Goal: Task Accomplishment & Management: Use online tool/utility

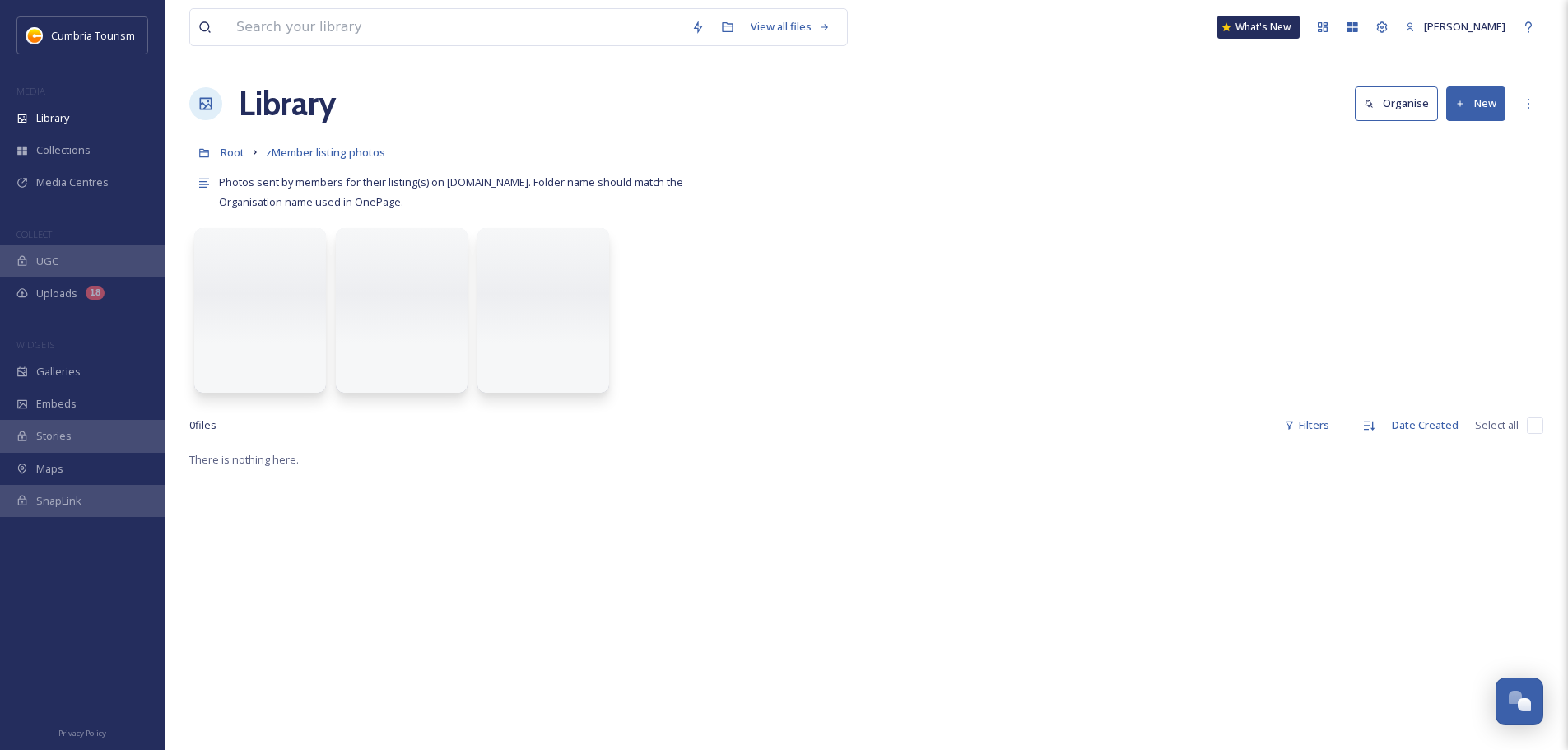
scroll to position [7977, 0]
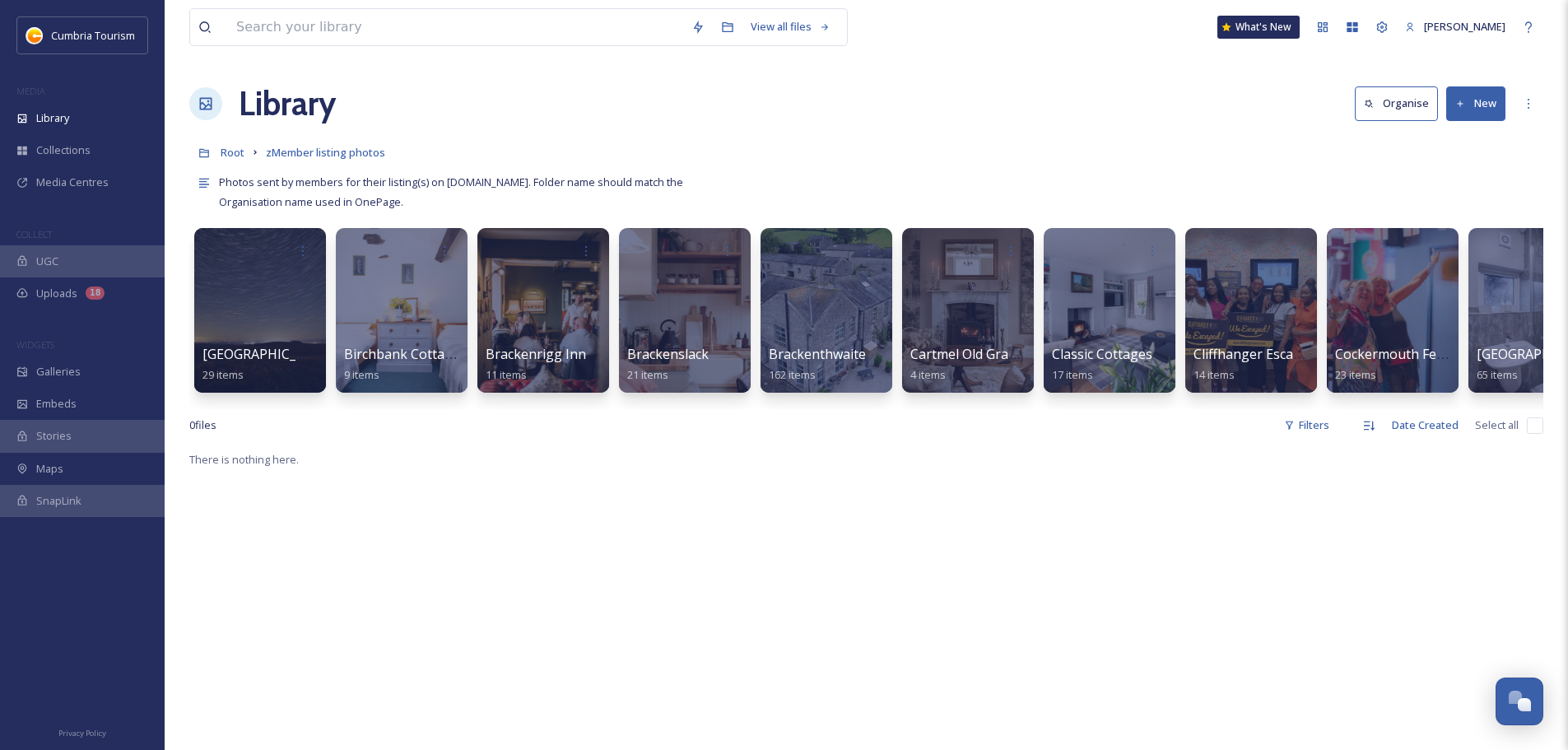
click at [1500, 109] on button "New" at bounding box center [1476, 104] width 59 height 34
click at [1496, 206] on div "Folder" at bounding box center [1458, 206] width 93 height 32
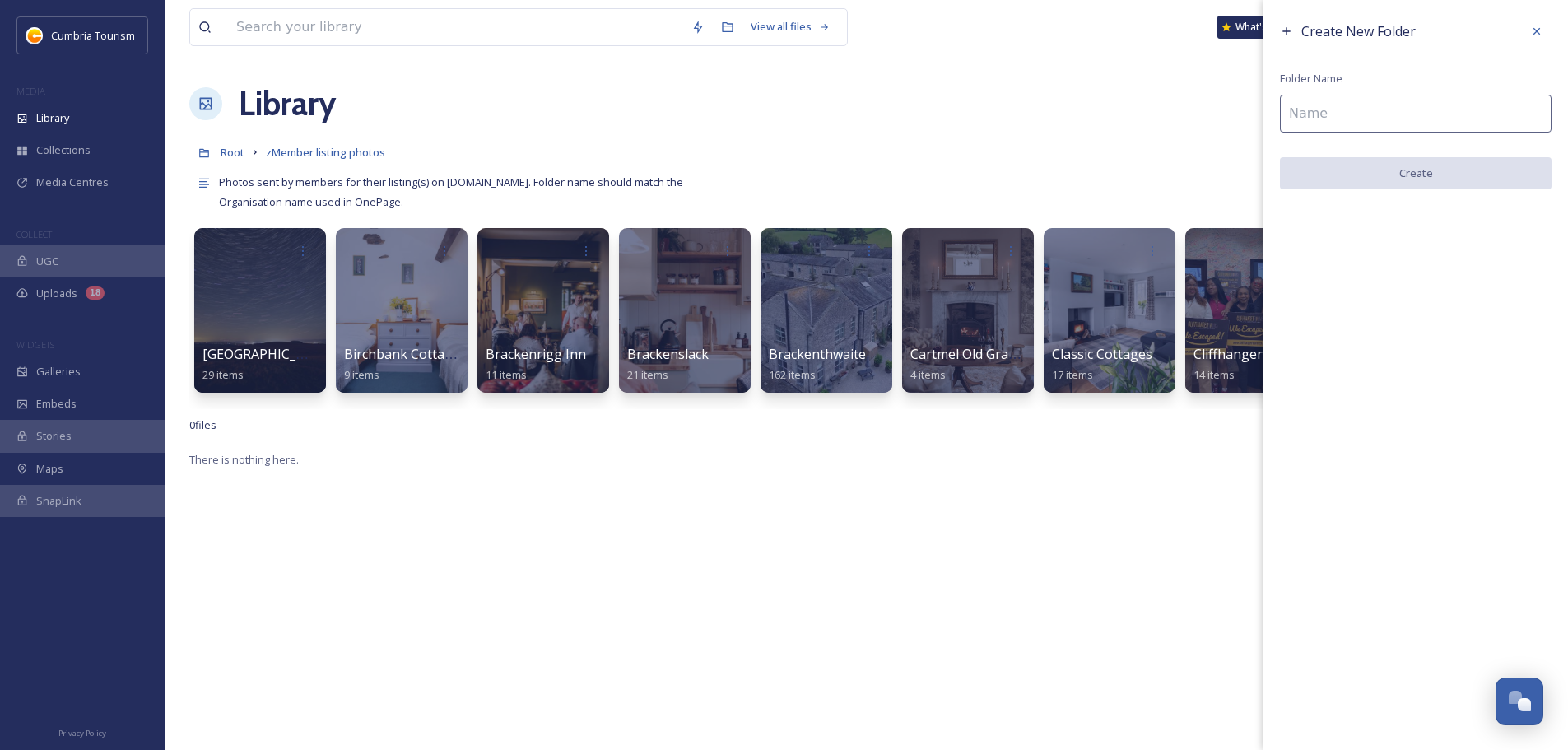
click at [1334, 98] on input at bounding box center [1416, 114] width 272 height 38
paste input "[PERSON_NAME], The Arts & Crafts House"
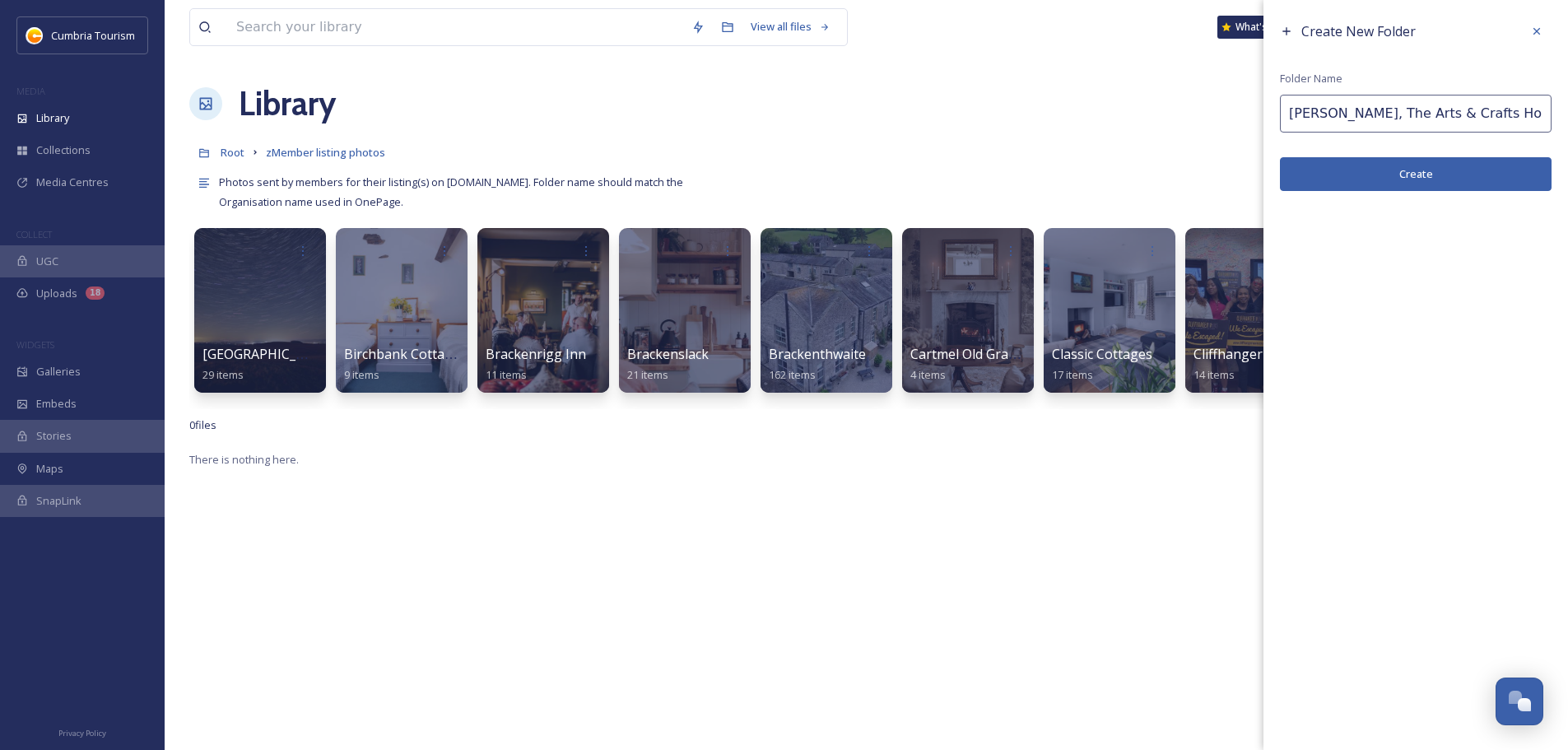
type input "[PERSON_NAME], The Arts & Crafts House"
click at [1361, 169] on button "Create" at bounding box center [1416, 174] width 272 height 34
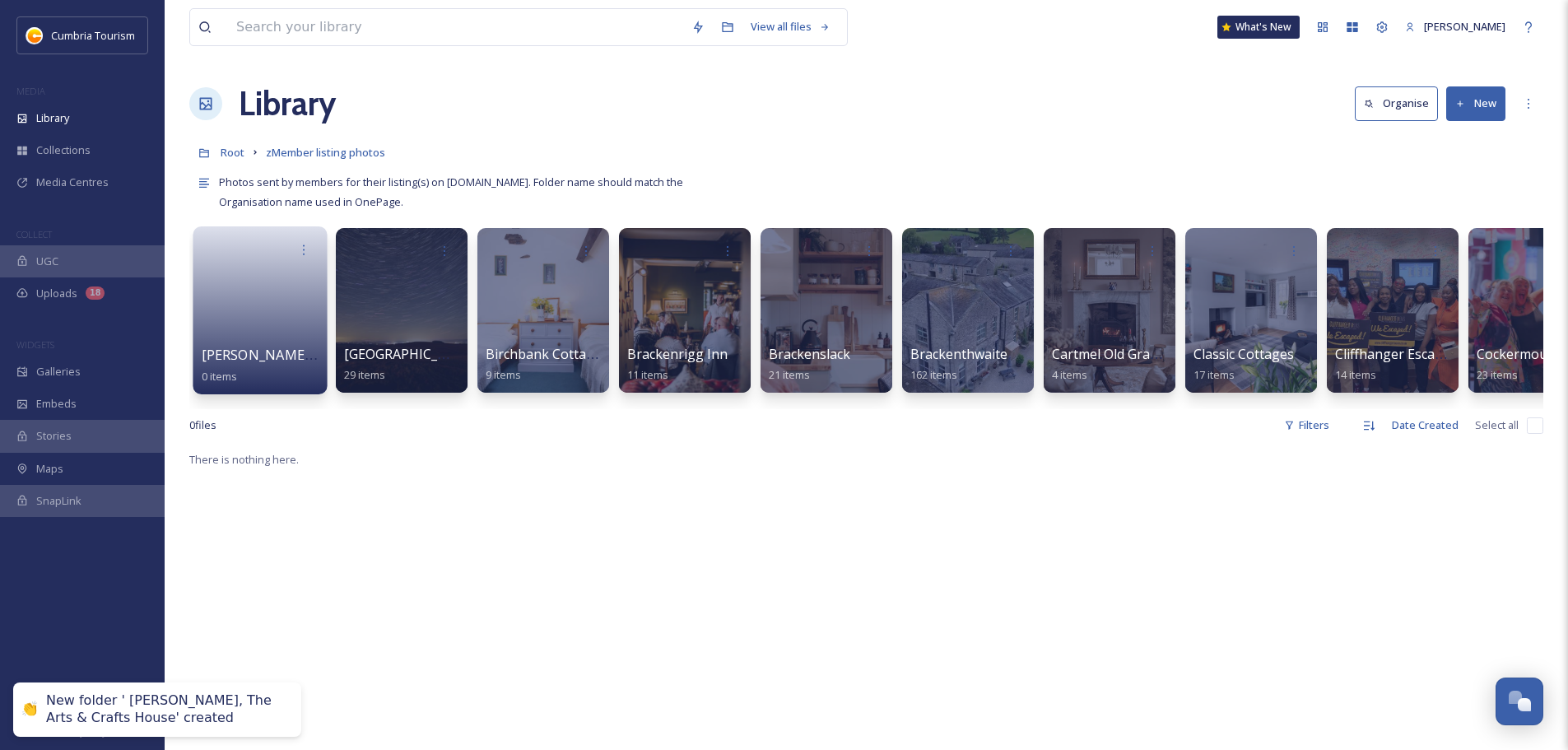
click at [274, 318] on link at bounding box center [261, 305] width 118 height 80
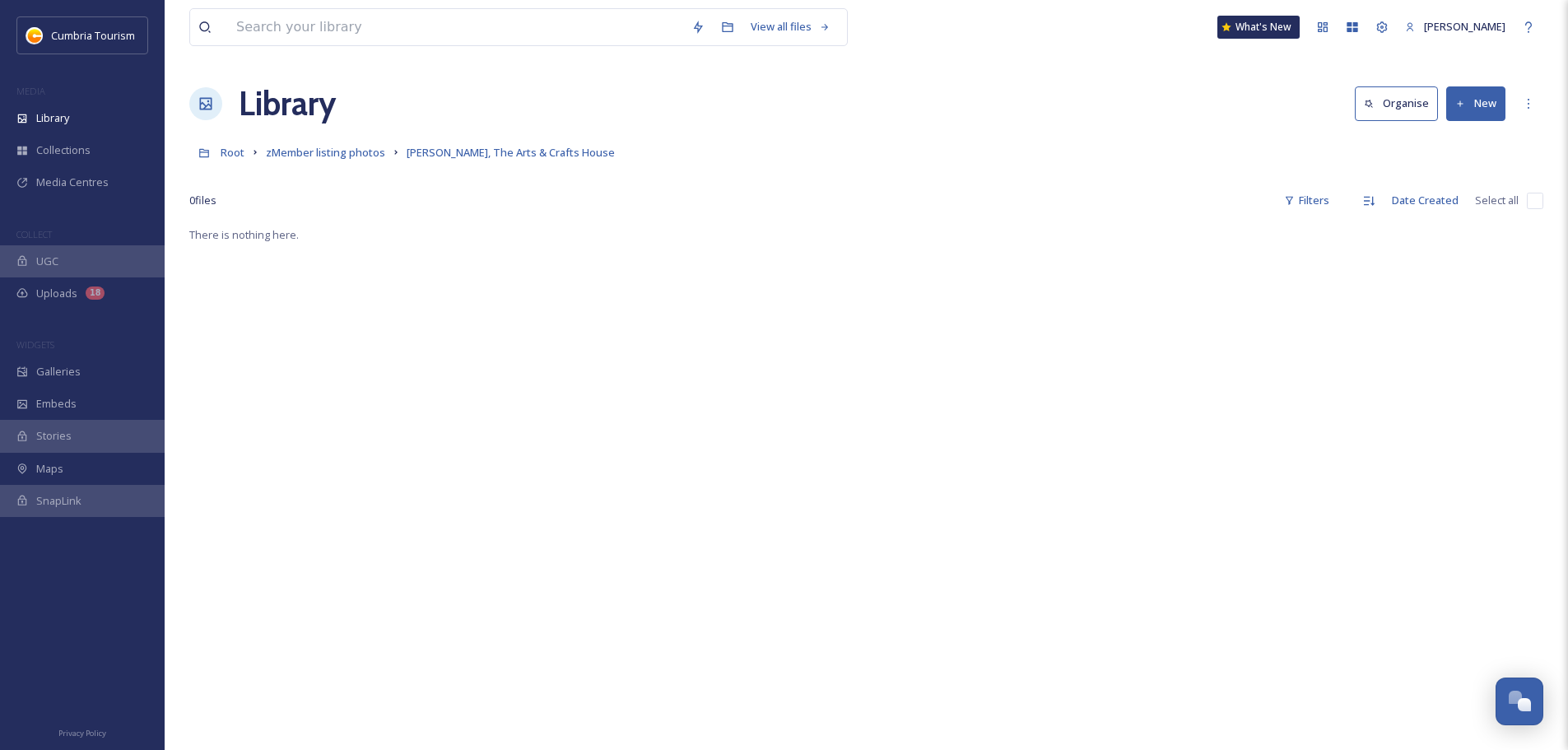
click at [1478, 98] on button "New" at bounding box center [1476, 104] width 59 height 34
click at [1464, 148] on span "File Upload" at bounding box center [1469, 142] width 54 height 15
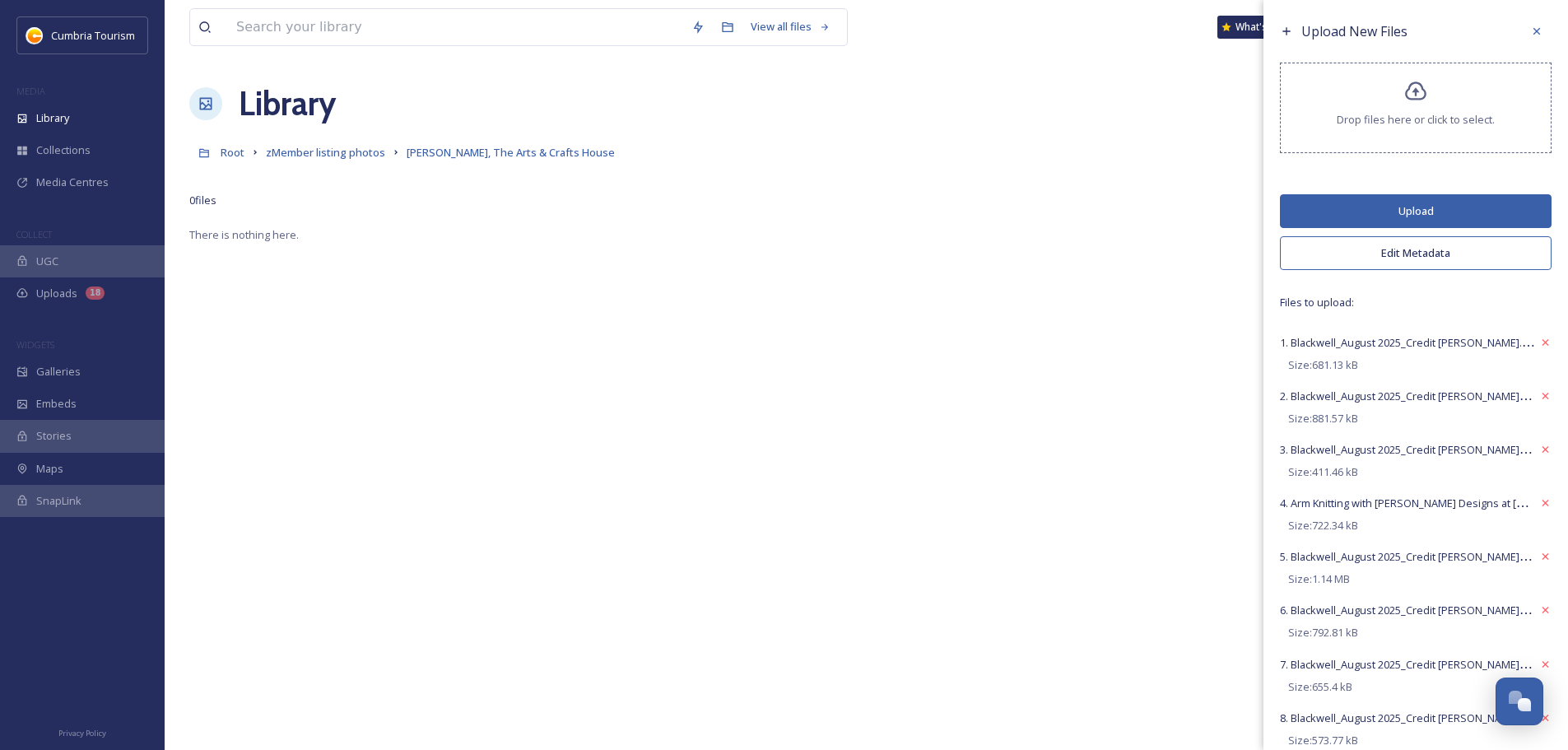
click at [1391, 211] on button "Upload" at bounding box center [1416, 211] width 272 height 34
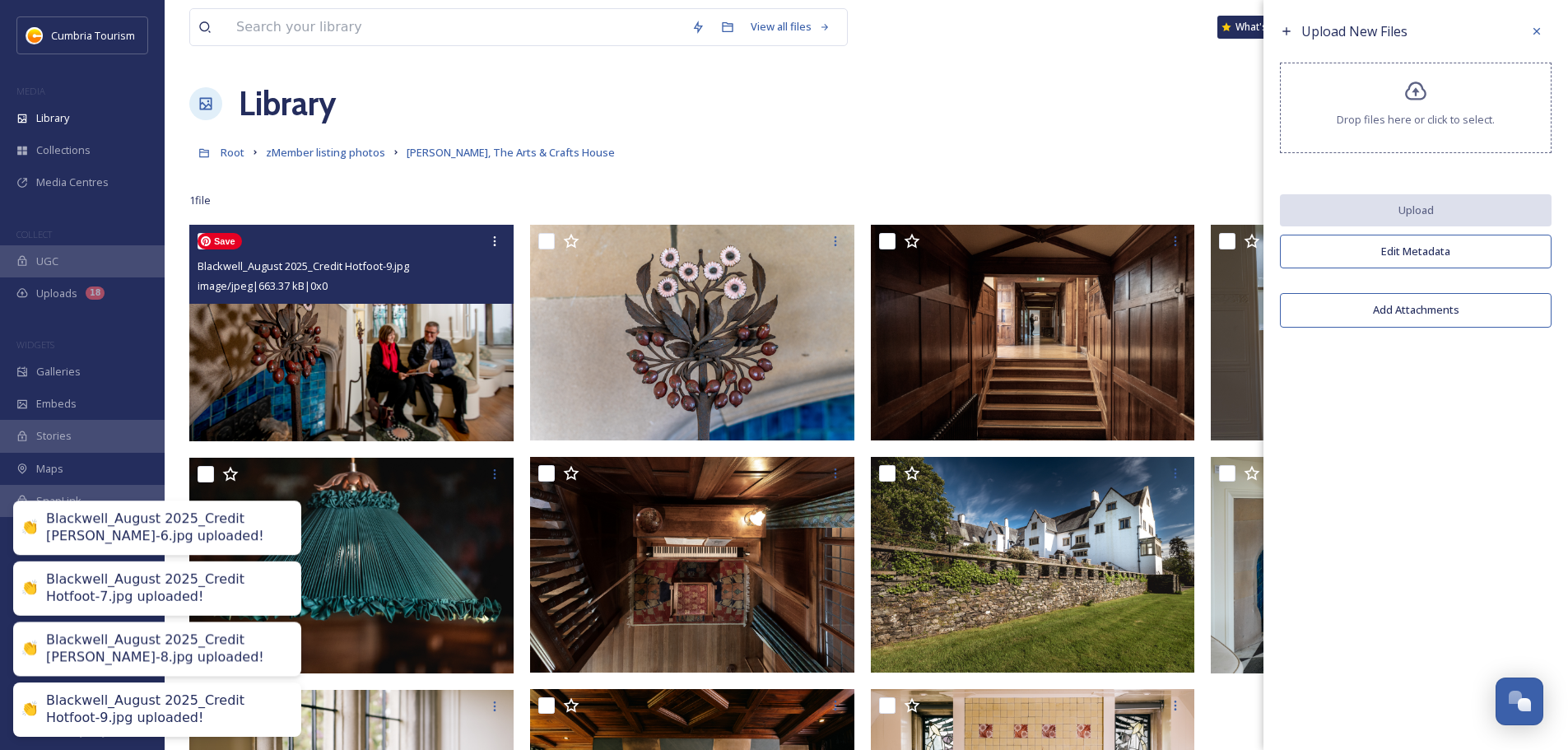
click at [415, 335] on img at bounding box center [351, 333] width 324 height 217
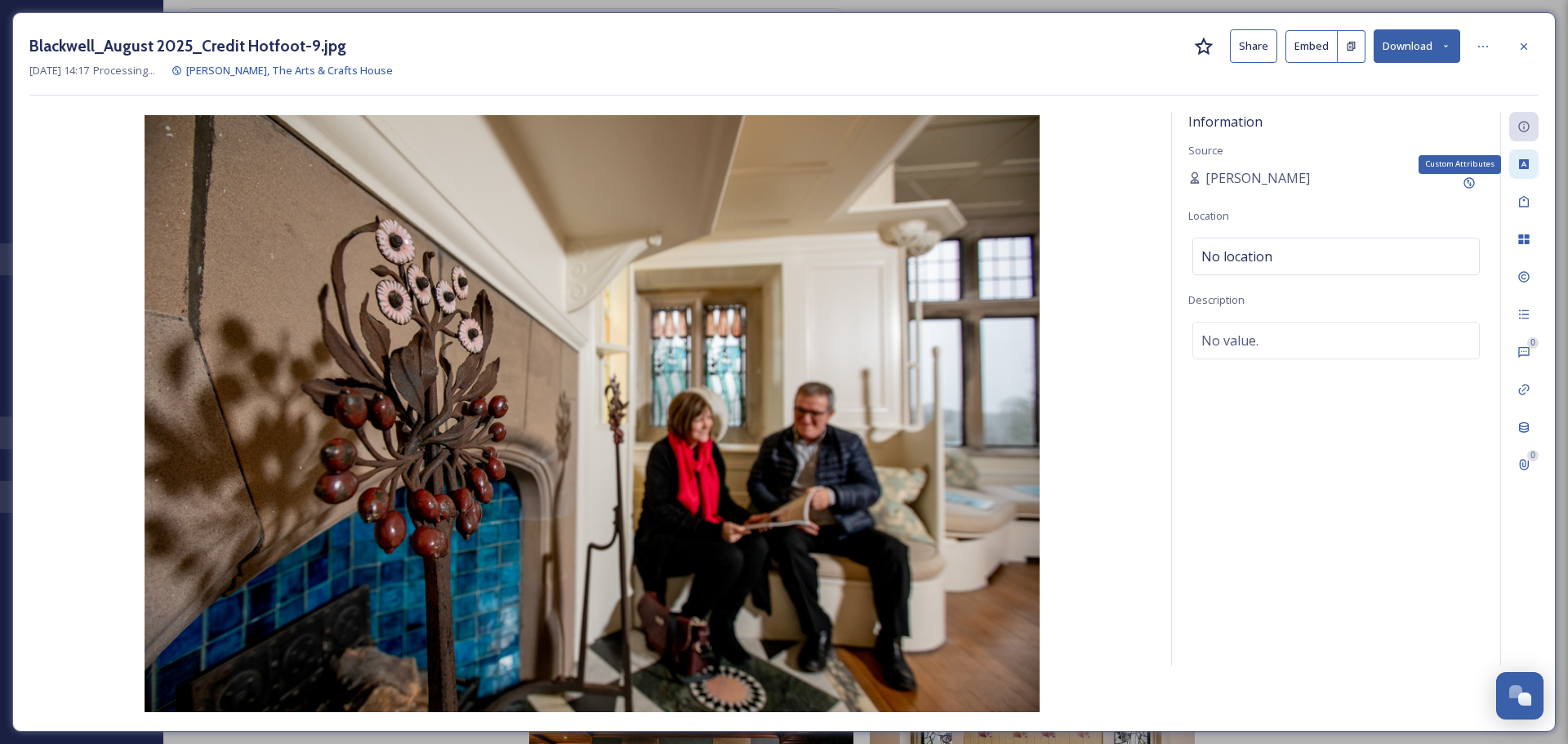
click at [1526, 172] on div "Custom Attributes" at bounding box center [1523, 163] width 29 height 29
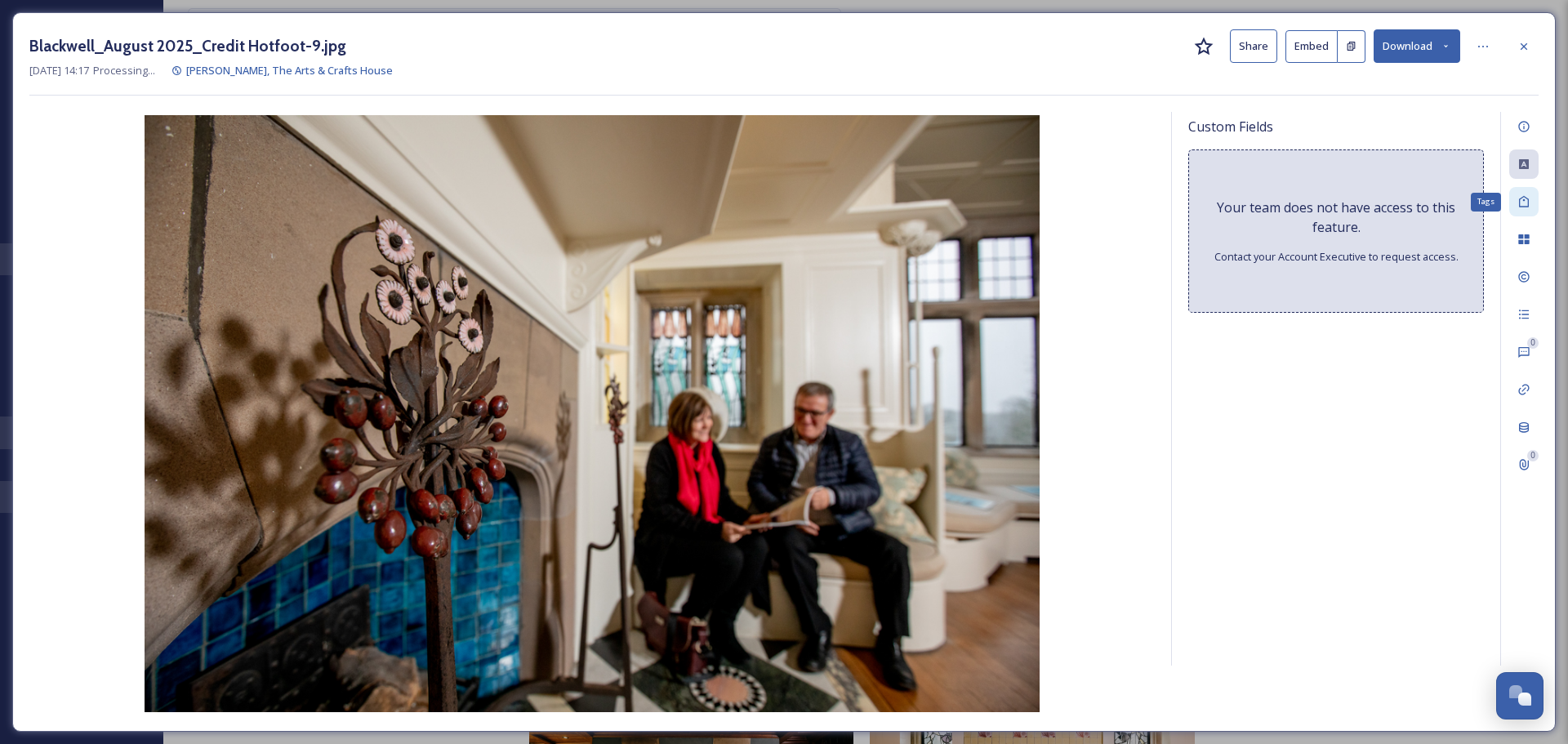
click at [1526, 197] on icon at bounding box center [1524, 202] width 13 height 13
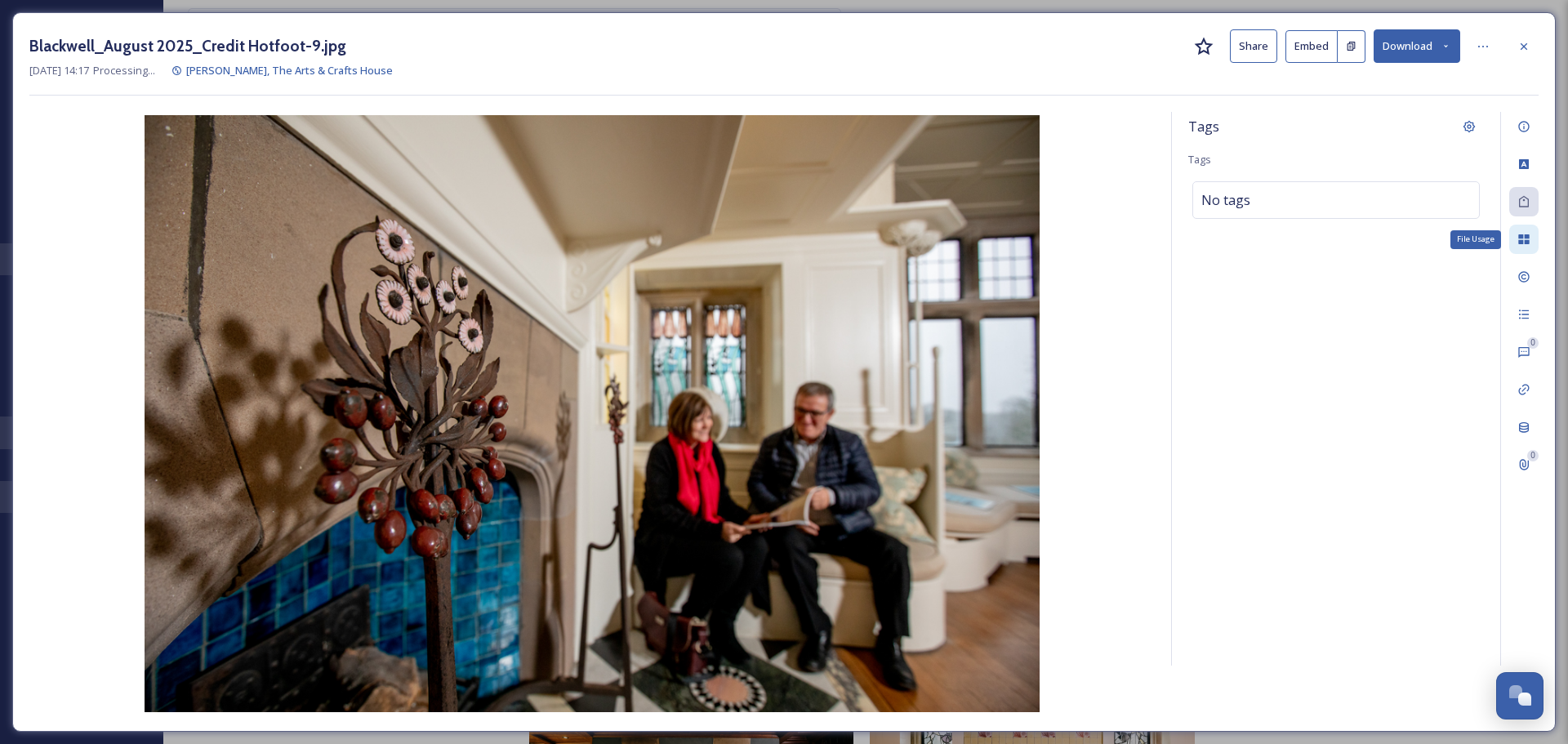
click at [1517, 241] on icon at bounding box center [1524, 239] width 13 height 13
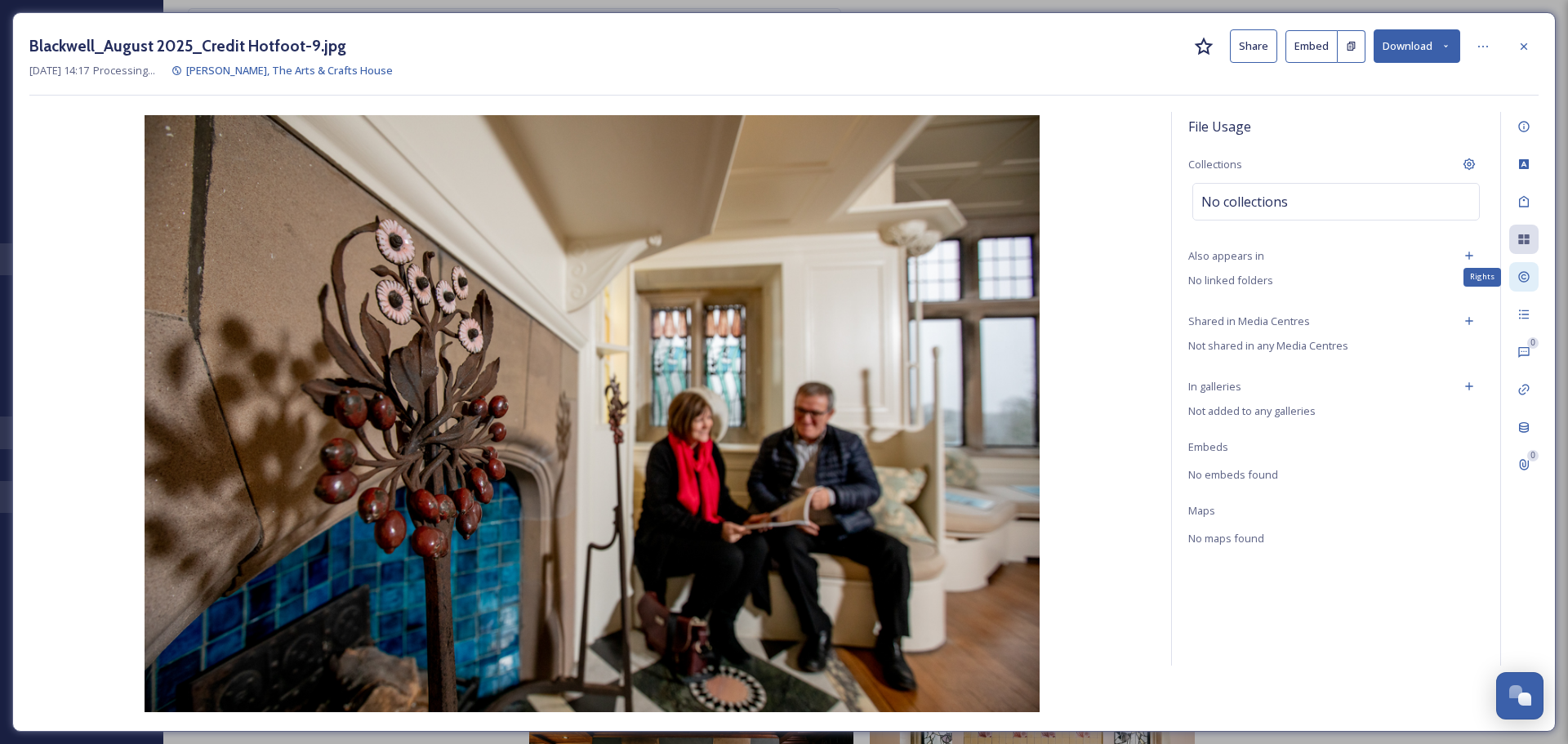
click at [1517, 281] on icon at bounding box center [1524, 277] width 13 height 13
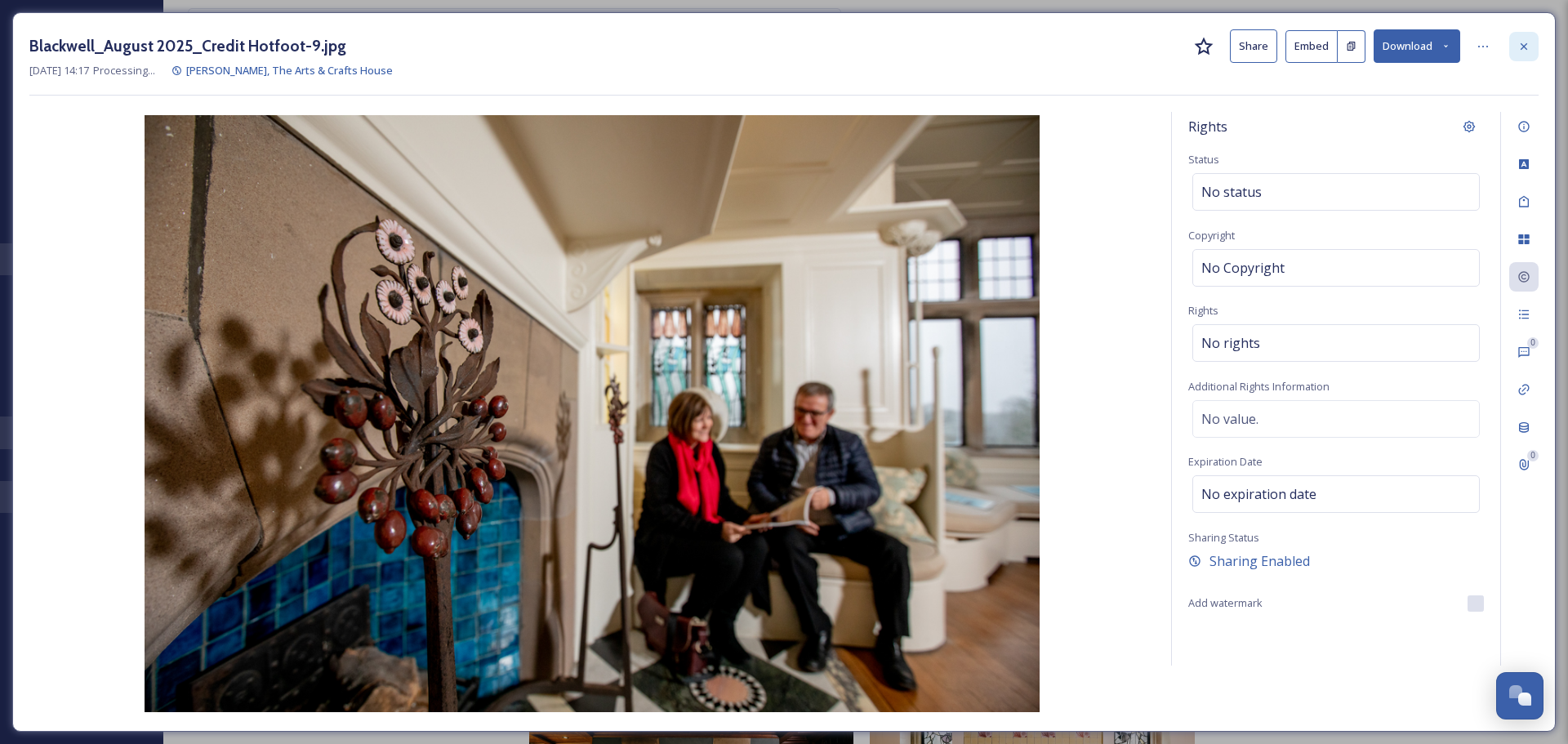
click at [1525, 52] on icon at bounding box center [1524, 47] width 13 height 13
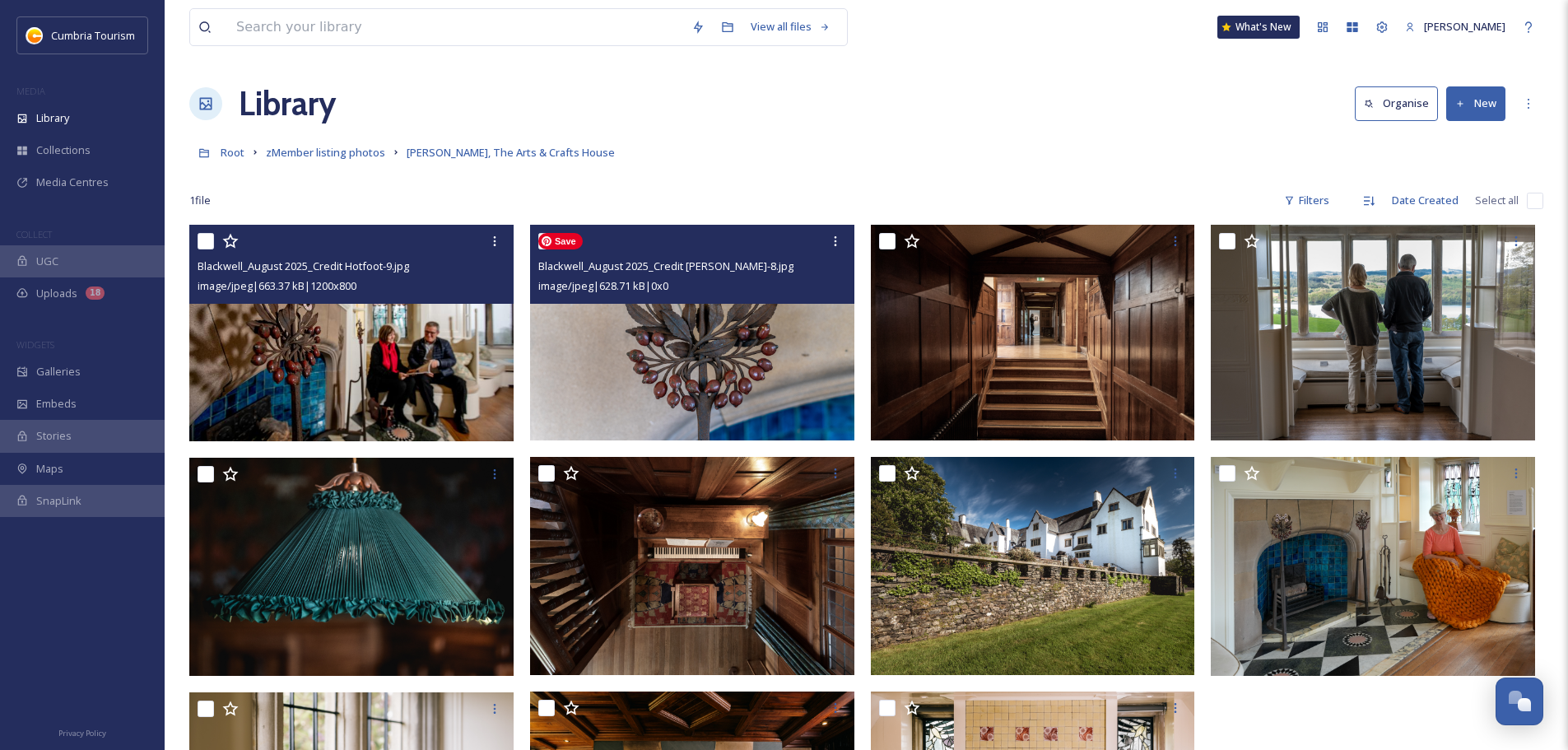
click at [573, 398] on img at bounding box center [692, 333] width 324 height 216
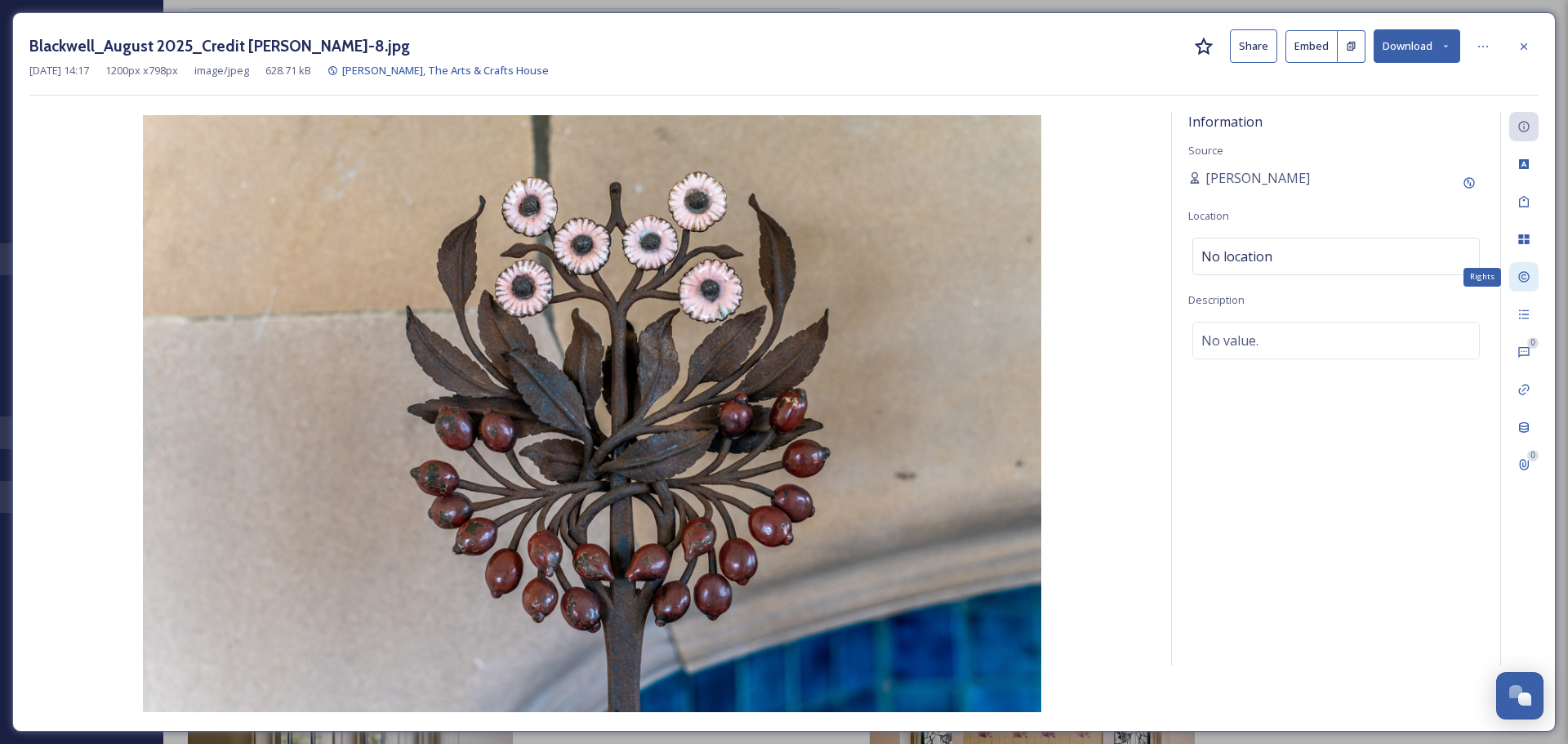
click at [1529, 282] on icon at bounding box center [1524, 277] width 13 height 13
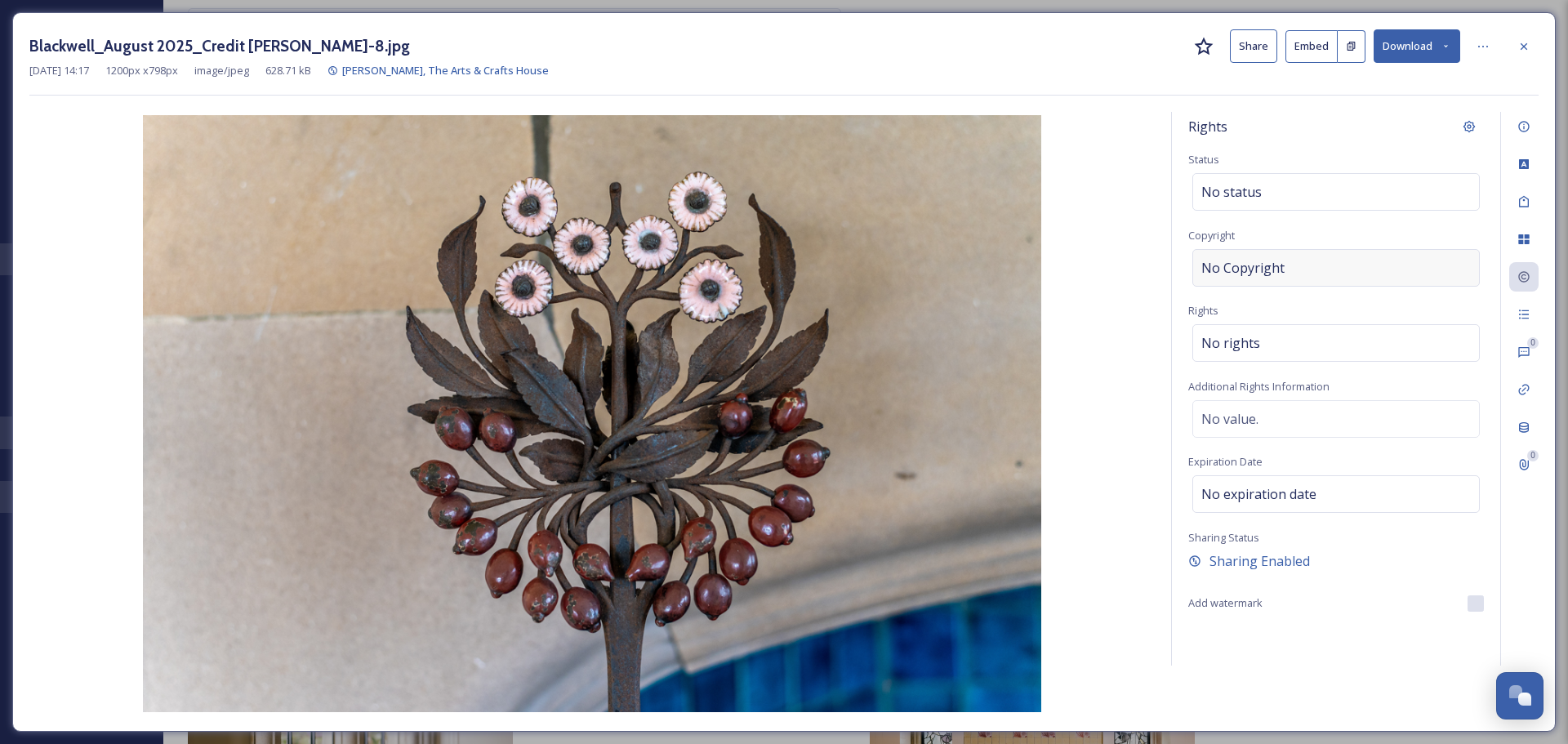
click at [1268, 270] on span "No Copyright" at bounding box center [1242, 267] width 83 height 19
type input "[PERSON_NAME]"
click at [1341, 351] on div "No rights" at bounding box center [1336, 339] width 287 height 38
click at [1341, 351] on input at bounding box center [1287, 347] width 179 height 36
type input "d"
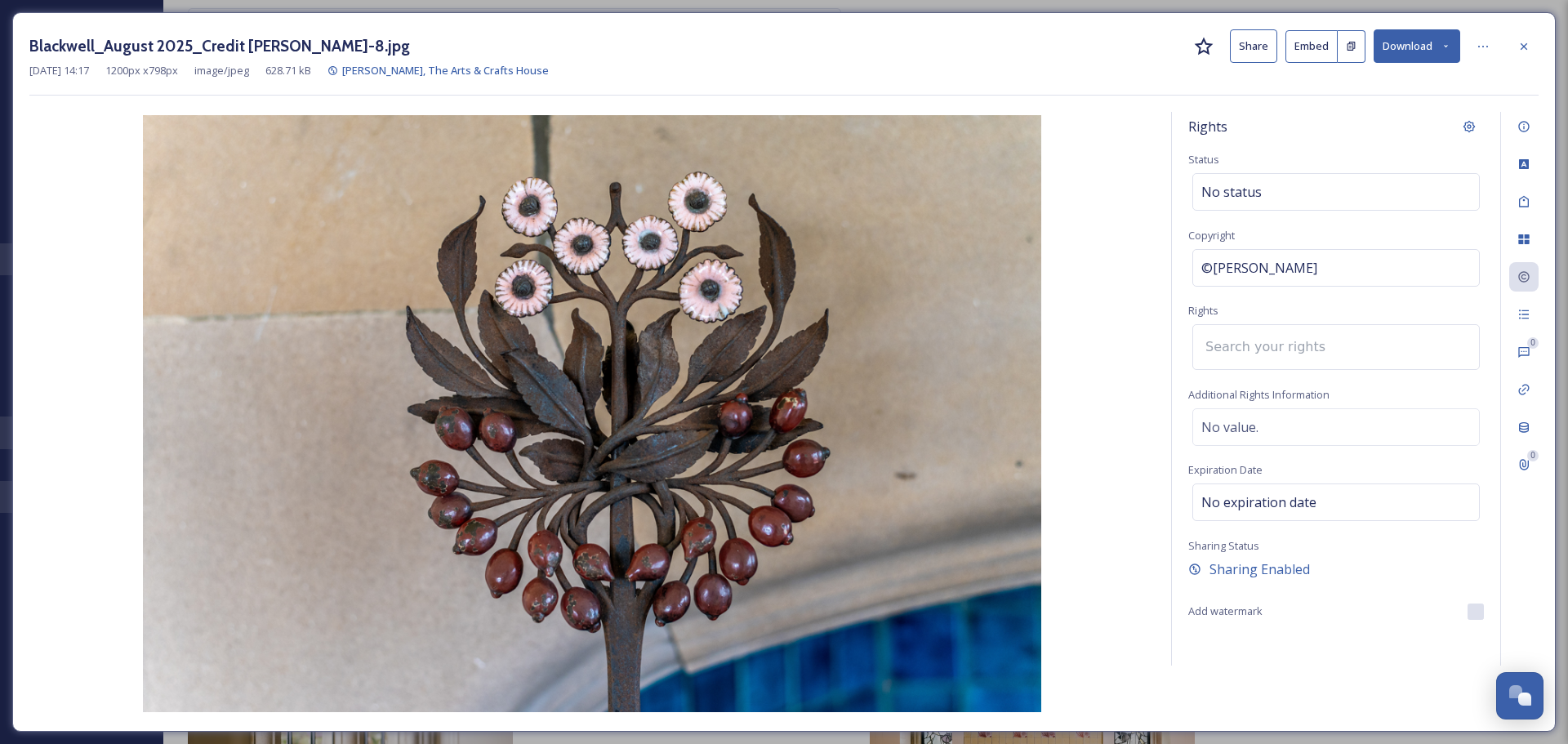
type input "a"
click at [1315, 262] on div "©[PERSON_NAME]" at bounding box center [1336, 268] width 287 height 38
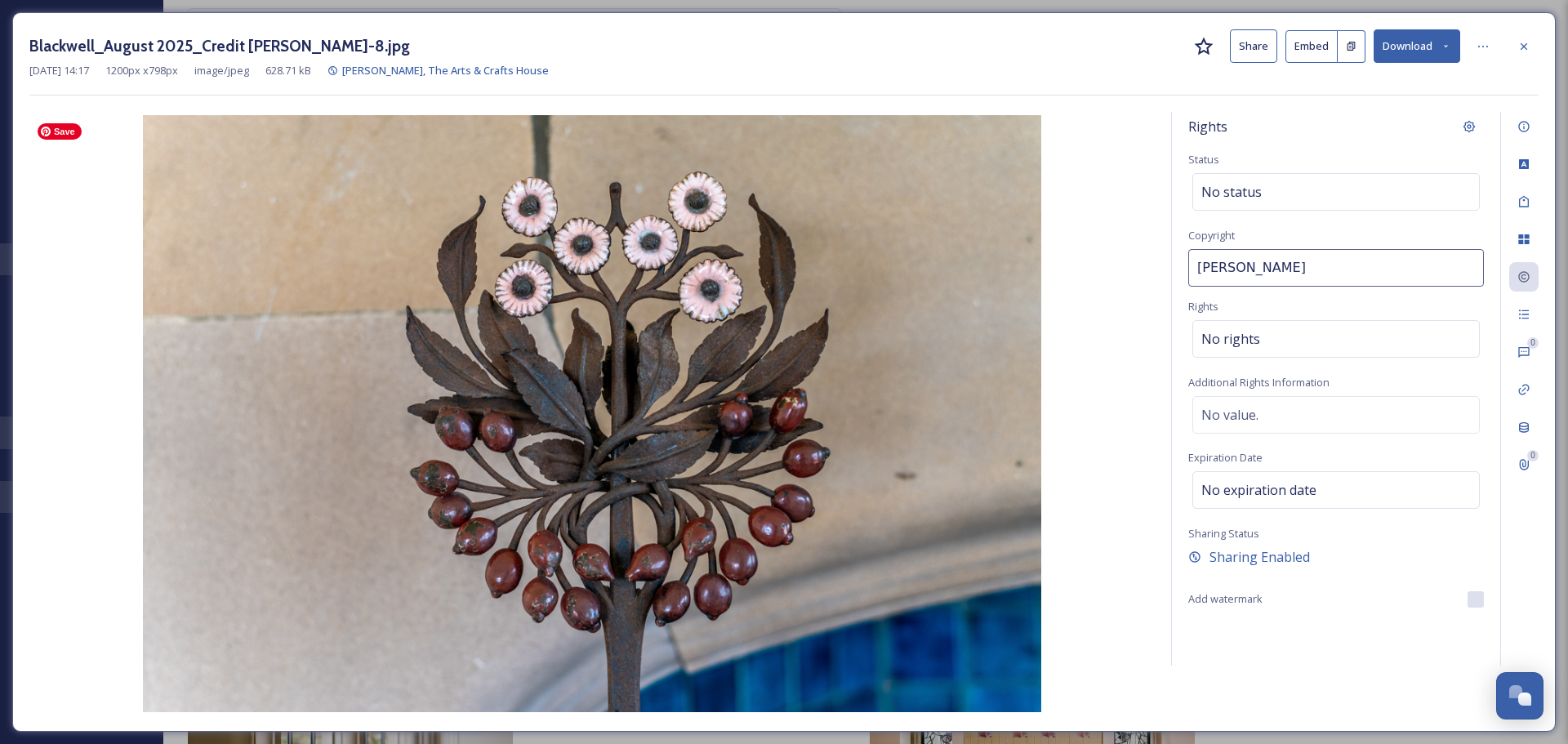
drag, startPoint x: 1176, startPoint y: 289, endPoint x: 1020, endPoint y: 292, distance: 156.0
click at [1020, 292] on div "Rights Status No status Copyright [PERSON_NAME] Rights No rights Additional Rig…" at bounding box center [784, 414] width 1509 height 603
click at [1520, 42] on icon at bounding box center [1524, 47] width 13 height 13
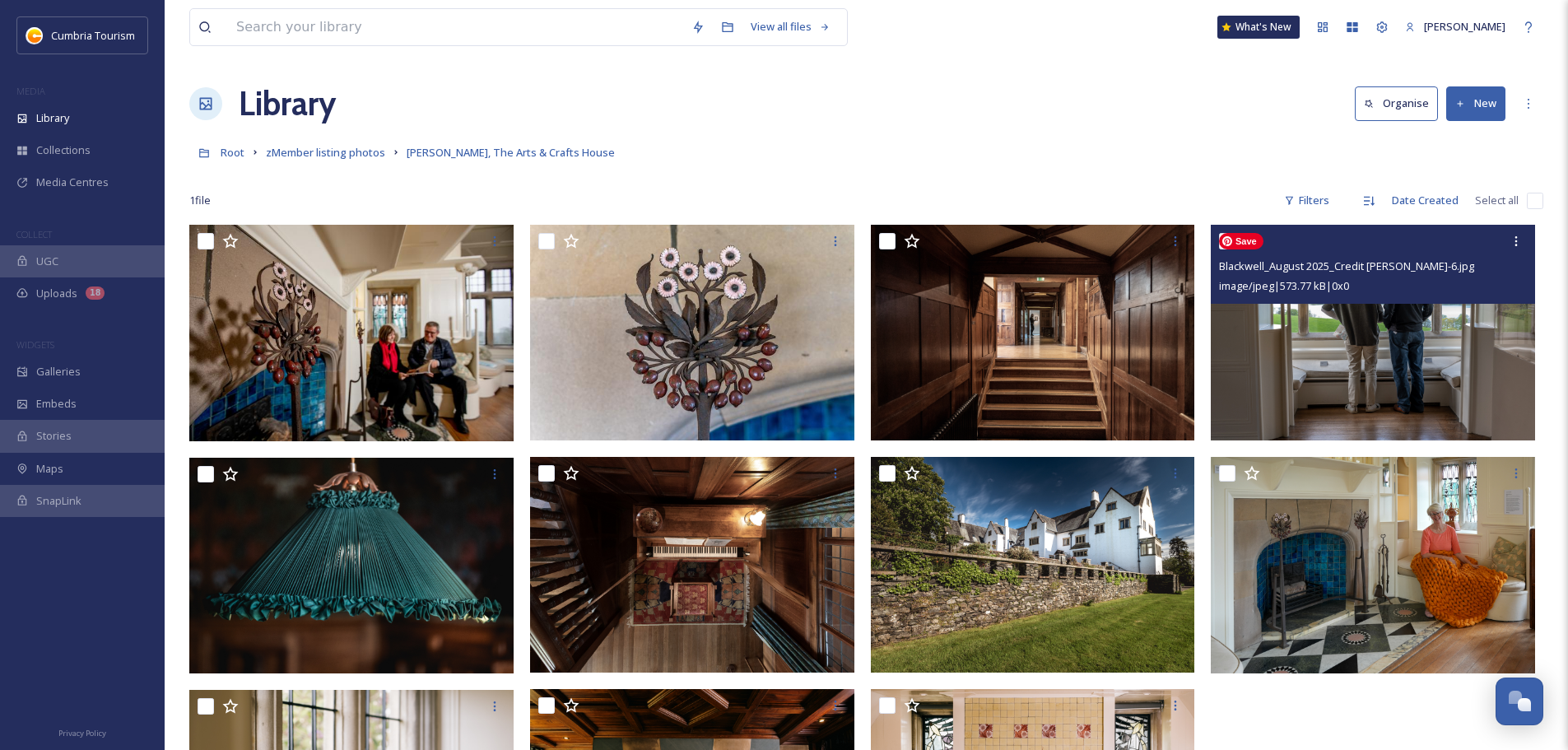
click at [1368, 360] on img at bounding box center [1373, 333] width 324 height 216
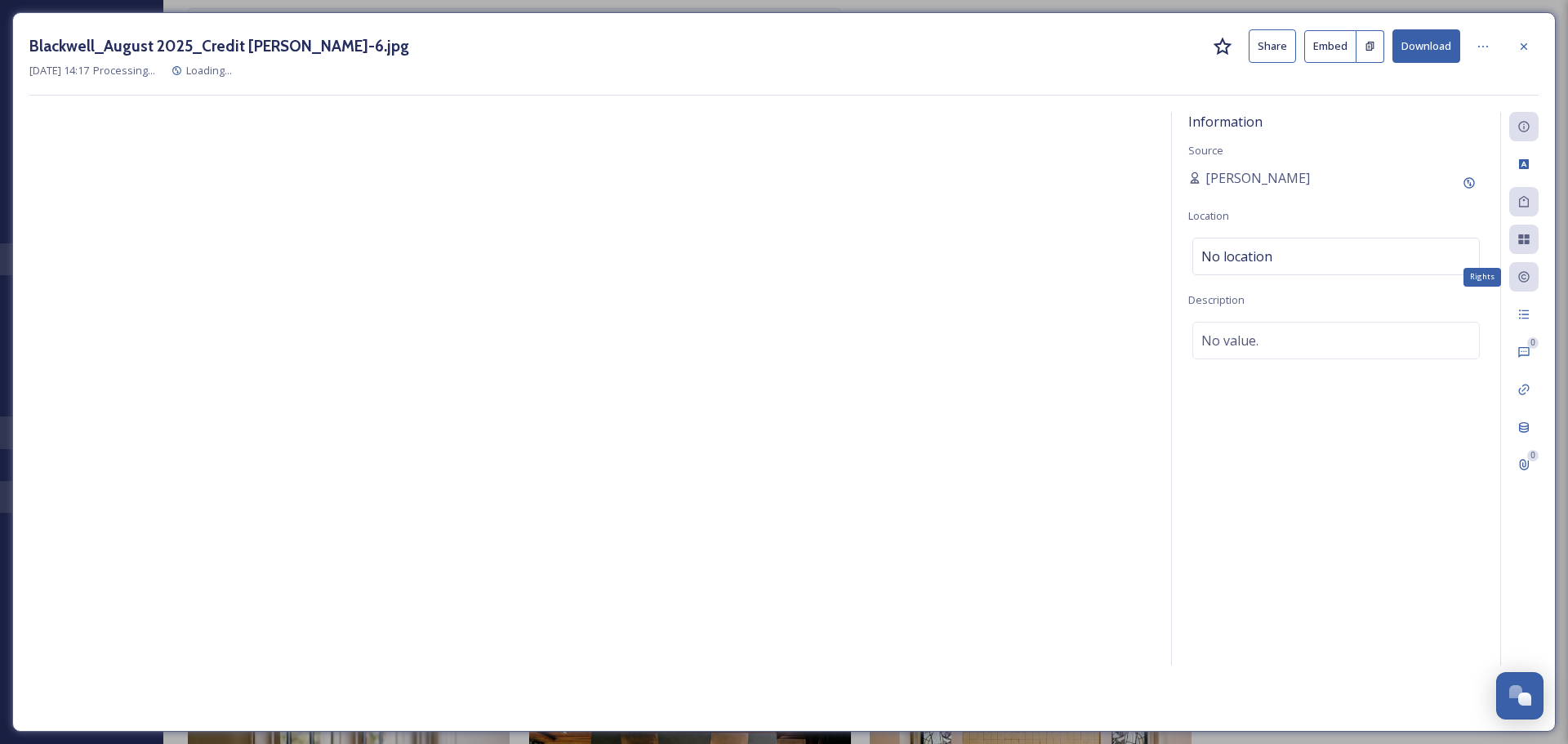
click at [1527, 273] on icon at bounding box center [1524, 277] width 13 height 13
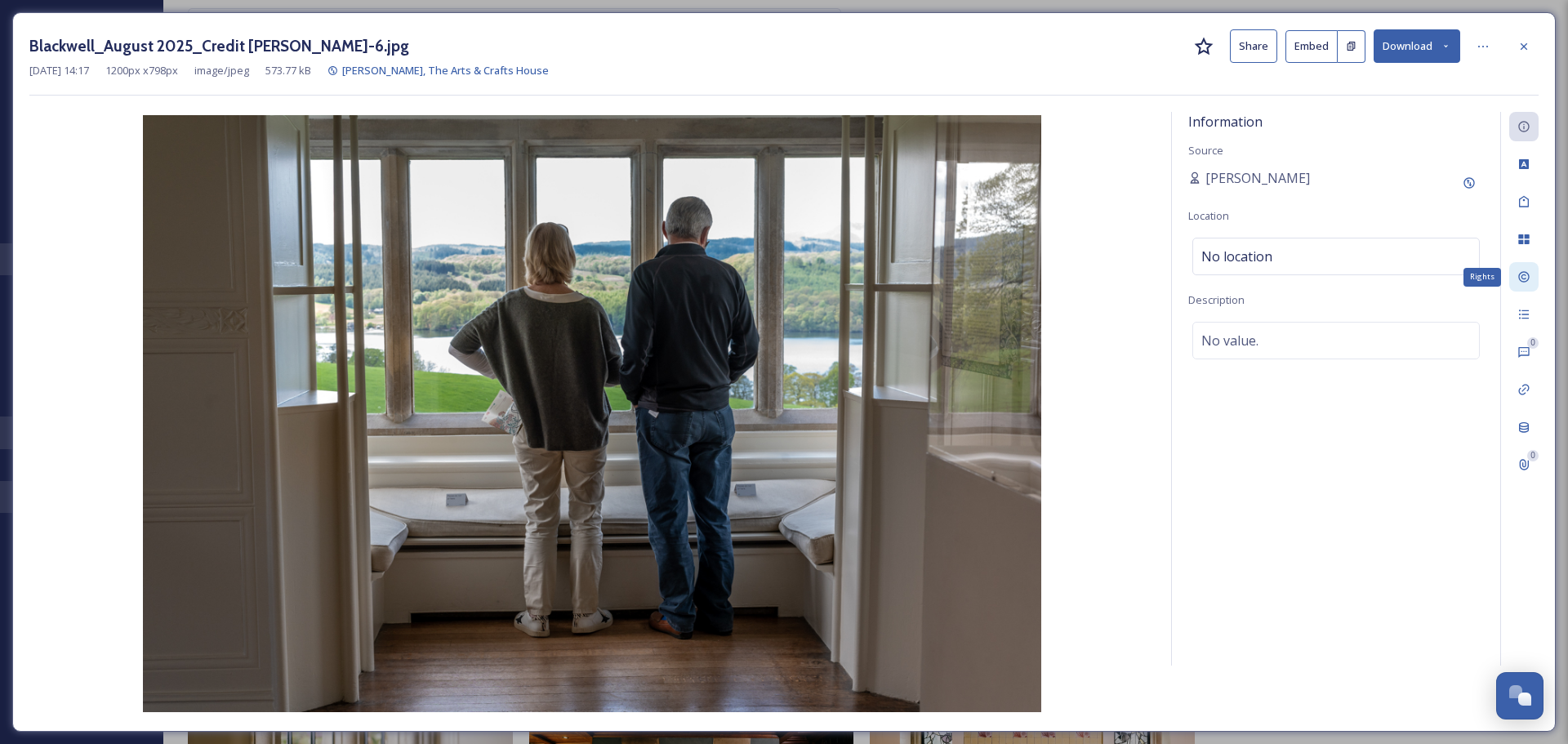
click at [1523, 276] on icon at bounding box center [1523, 277] width 11 height 11
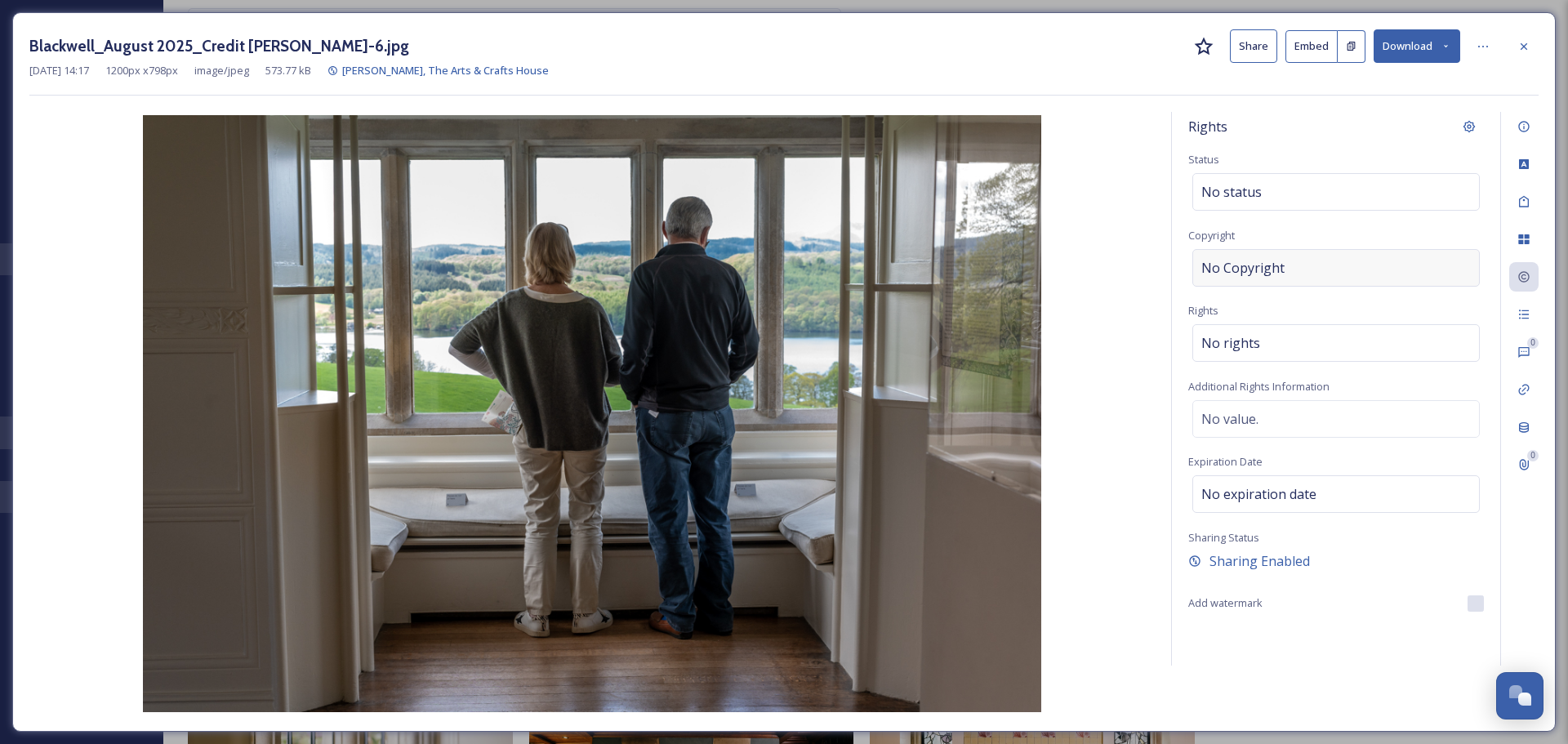
click at [1327, 281] on div "No Copyright" at bounding box center [1336, 268] width 287 height 38
type input "[PERSON_NAME]"
click at [1388, 102] on div "Blackwell_August 2025_Credit [PERSON_NAME]-6.jpg Share Embed Download [DATE] 14…" at bounding box center [784, 372] width 1544 height 720
click at [1325, 189] on div "No status" at bounding box center [1336, 192] width 287 height 38
click at [1325, 189] on input at bounding box center [1283, 192] width 179 height 36
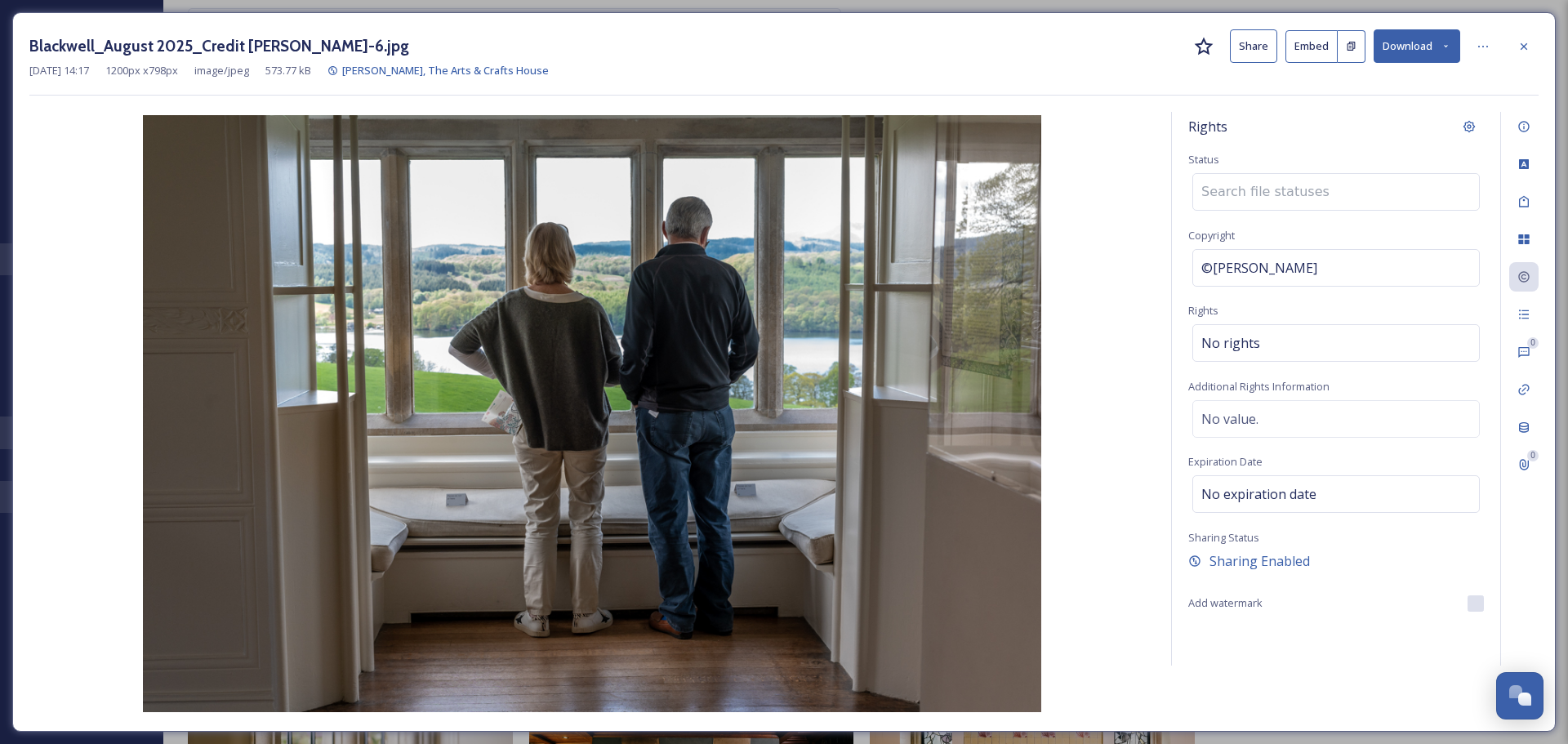
type input "d"
type input "a"
type input "s"
type input "v"
type input "x"
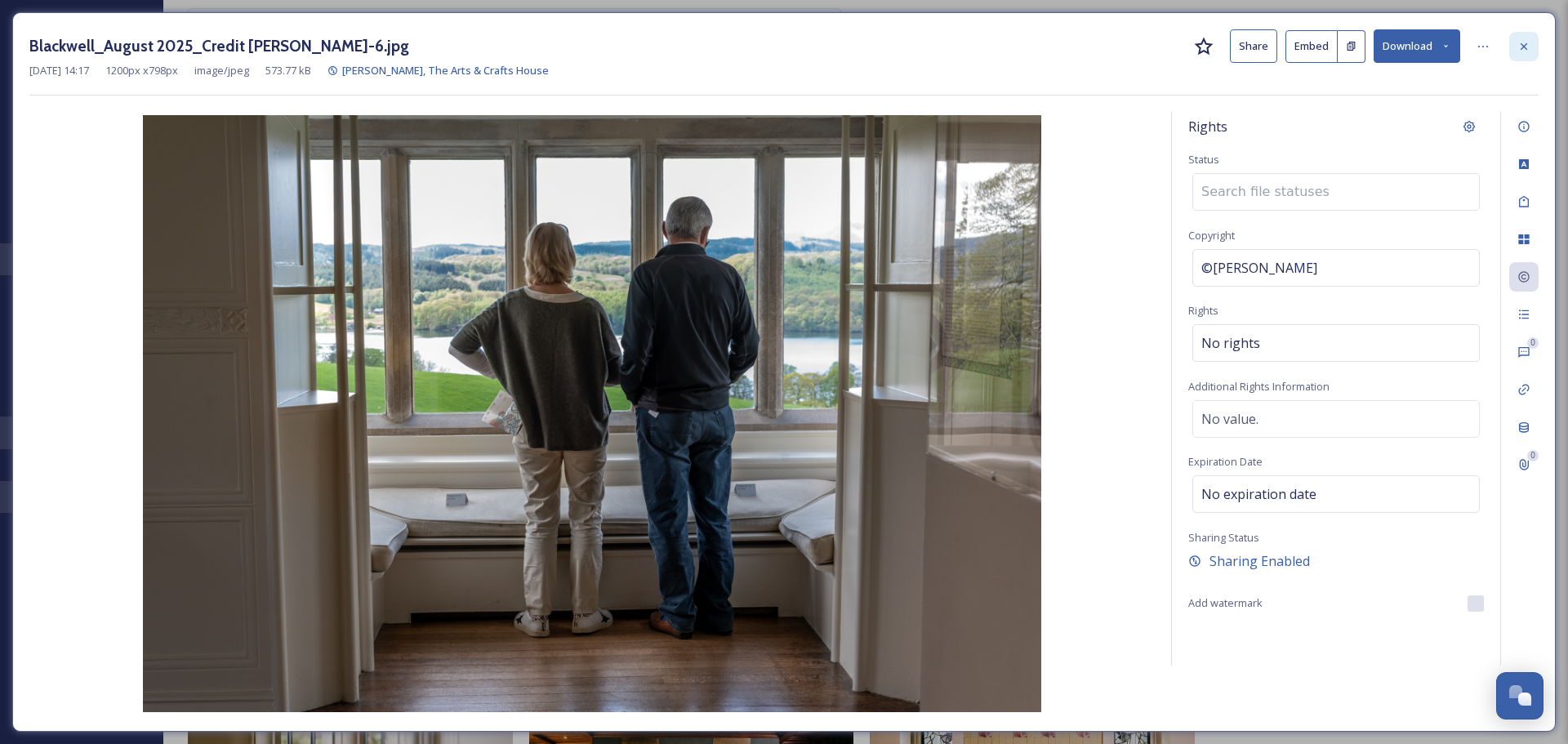
click at [1538, 37] on div at bounding box center [1523, 46] width 29 height 29
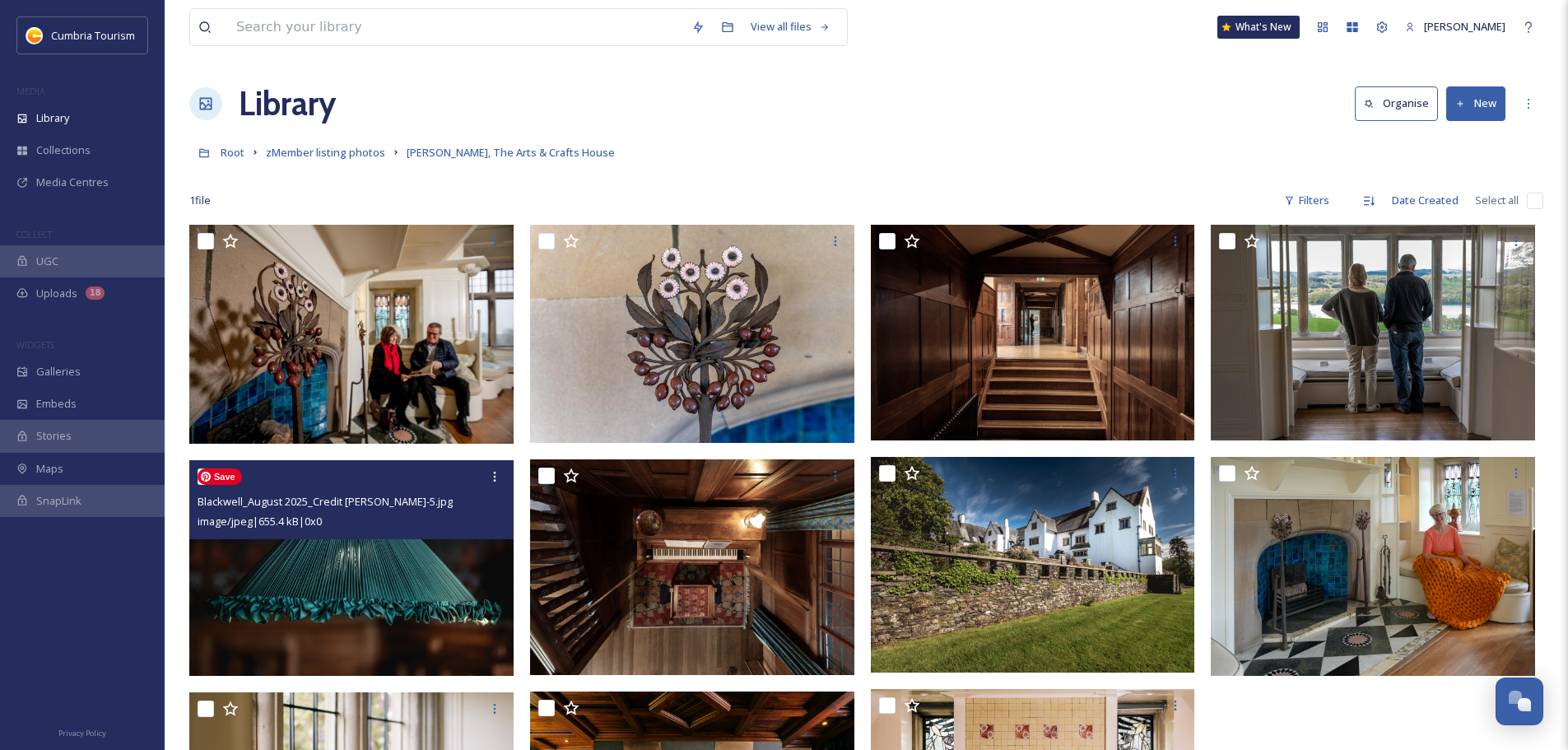
click at [357, 603] on img at bounding box center [351, 568] width 324 height 216
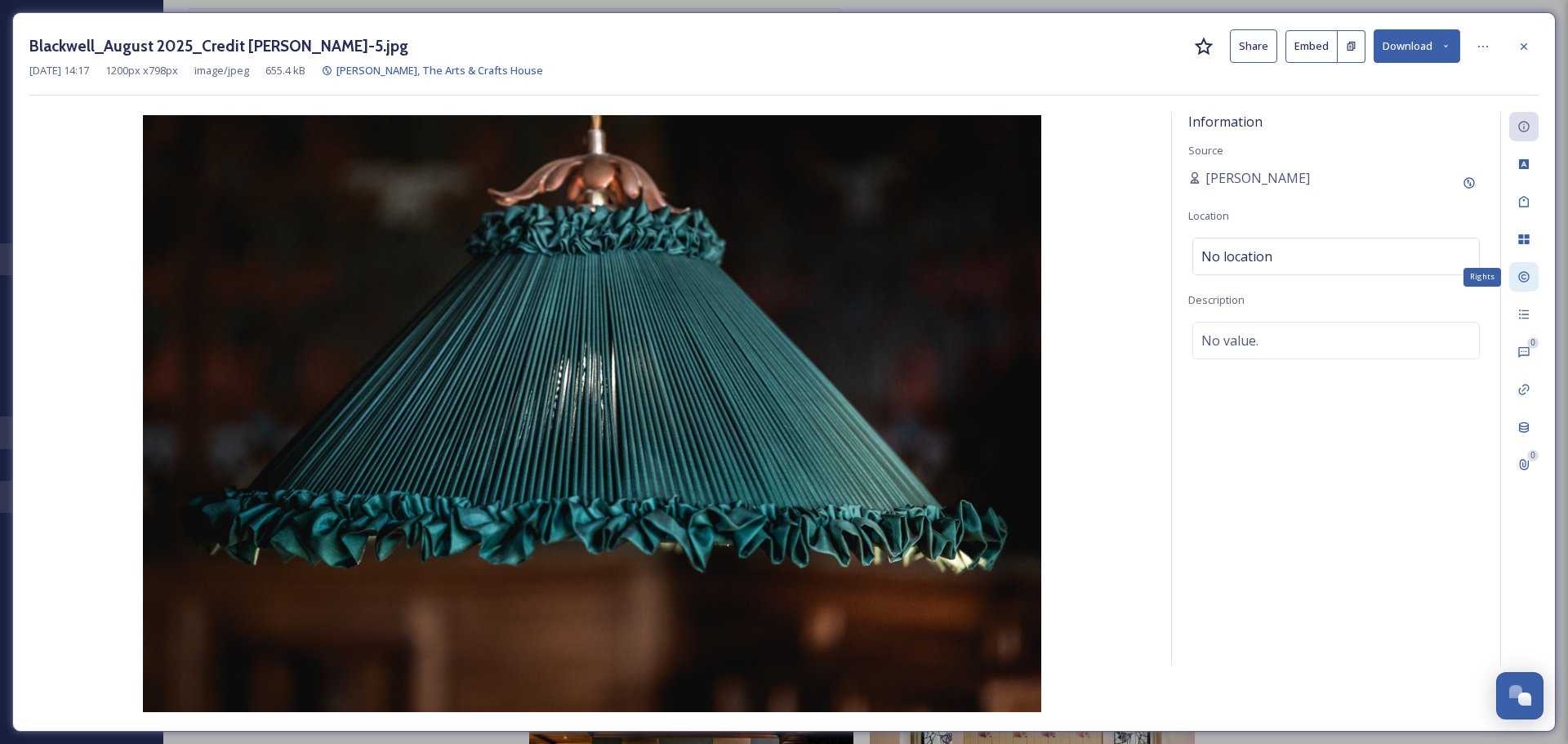
click at [1526, 277] on icon at bounding box center [1524, 277] width 13 height 13
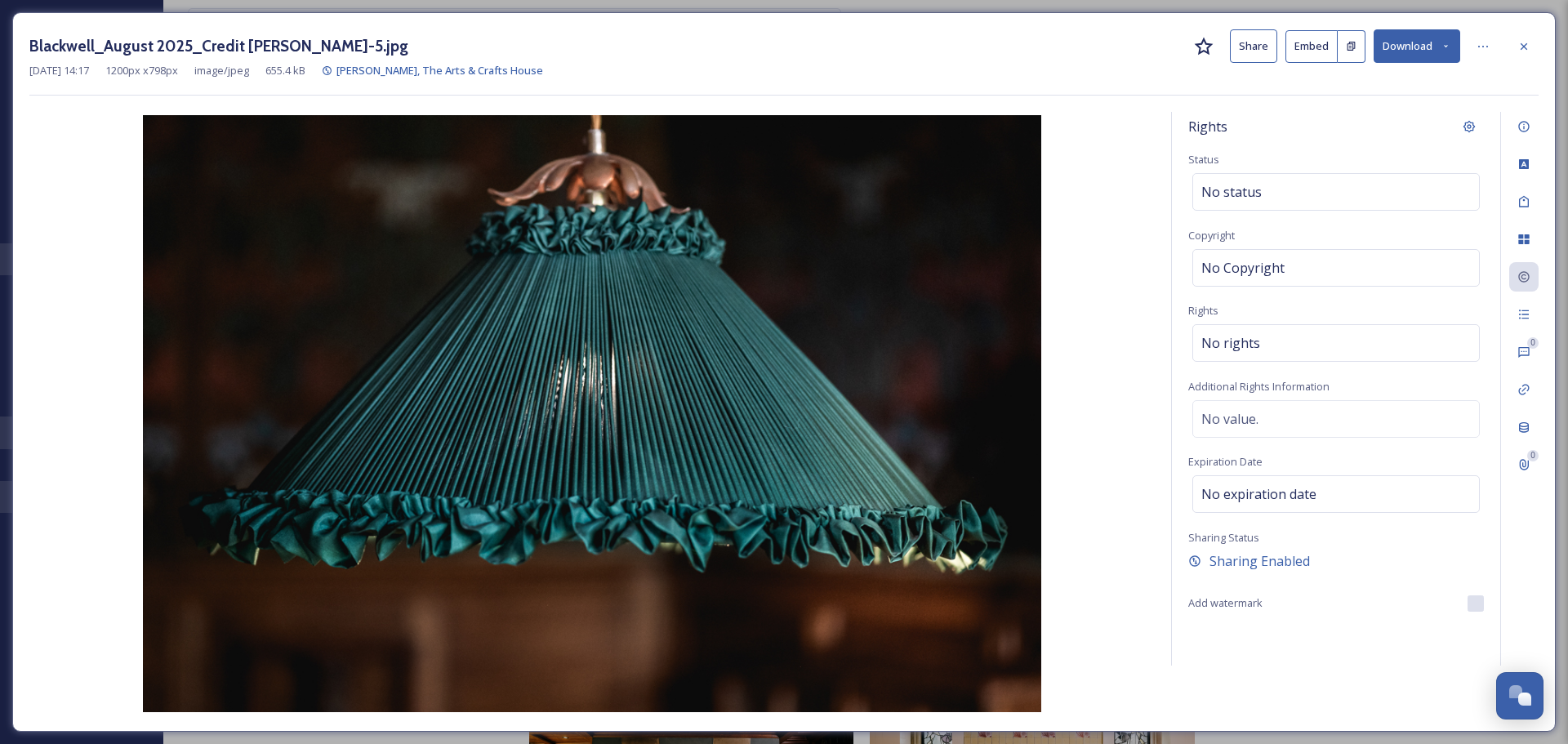
click at [1349, 322] on div "Rights Status No status Copyright No Copyright Rights No rights Additional Righ…" at bounding box center [1336, 388] width 328 height 554
click at [1331, 340] on div "No rights" at bounding box center [1336, 343] width 287 height 38
click at [1306, 262] on div "No Copyright" at bounding box center [1336, 268] width 287 height 38
click at [1306, 262] on input at bounding box center [1336, 268] width 296 height 38
type input "[PERSON_NAME]"
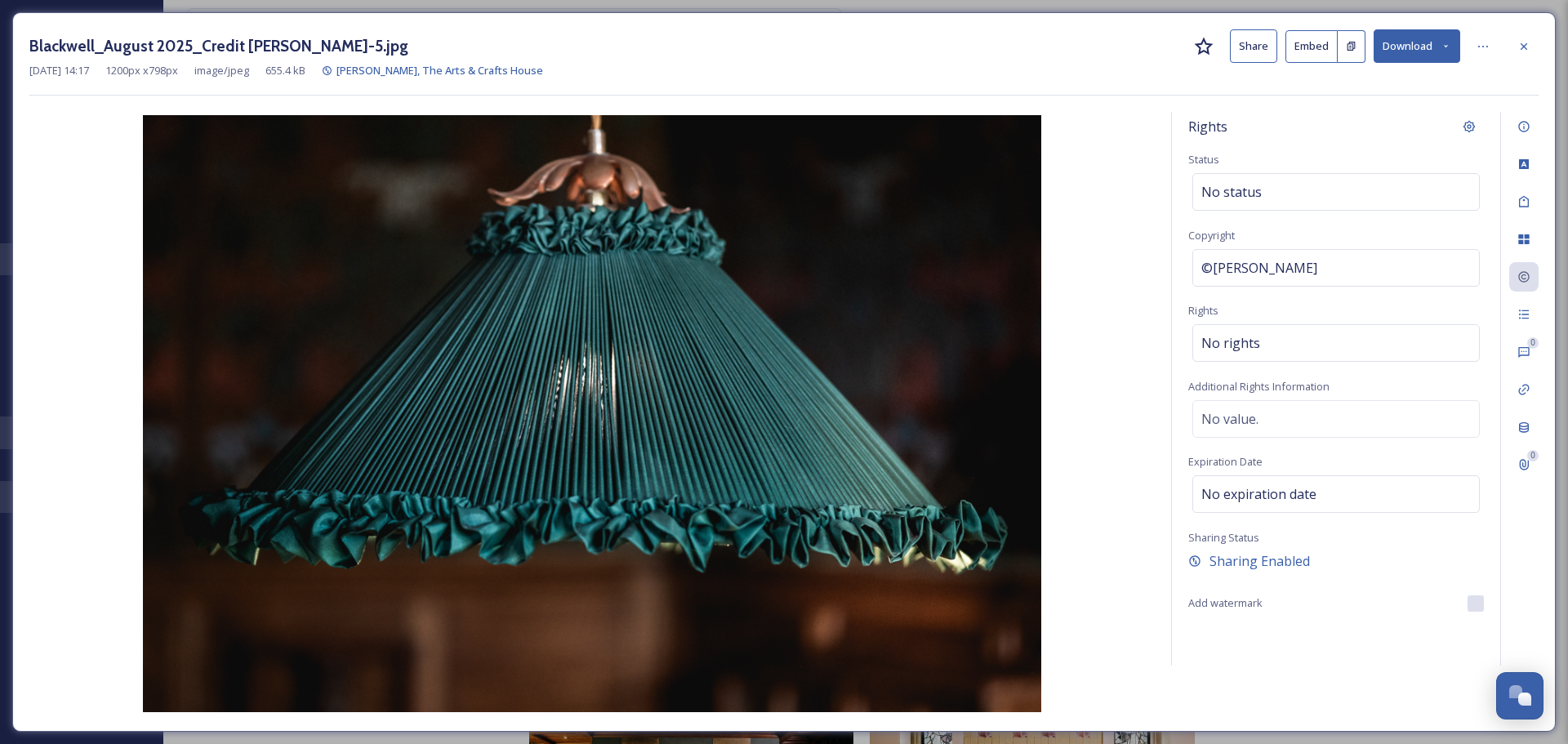
click at [1390, 94] on div "Blackwell_August 2025_Credit [PERSON_NAME]-5.jpg Share Embed Download [DATE] 14…" at bounding box center [784, 62] width 1509 height 67
click at [1530, 45] on div at bounding box center [1523, 46] width 29 height 29
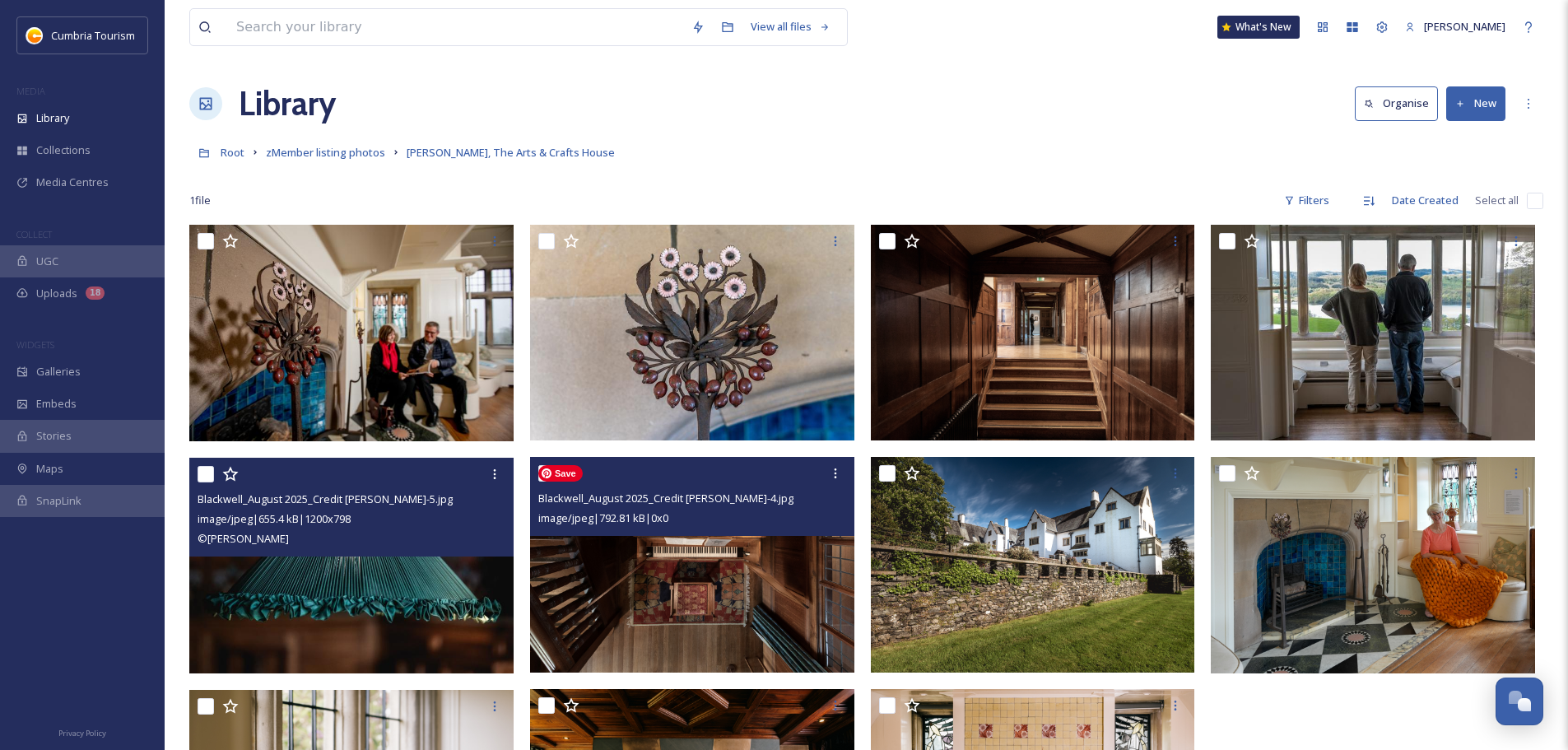
click at [737, 563] on img at bounding box center [692, 565] width 324 height 216
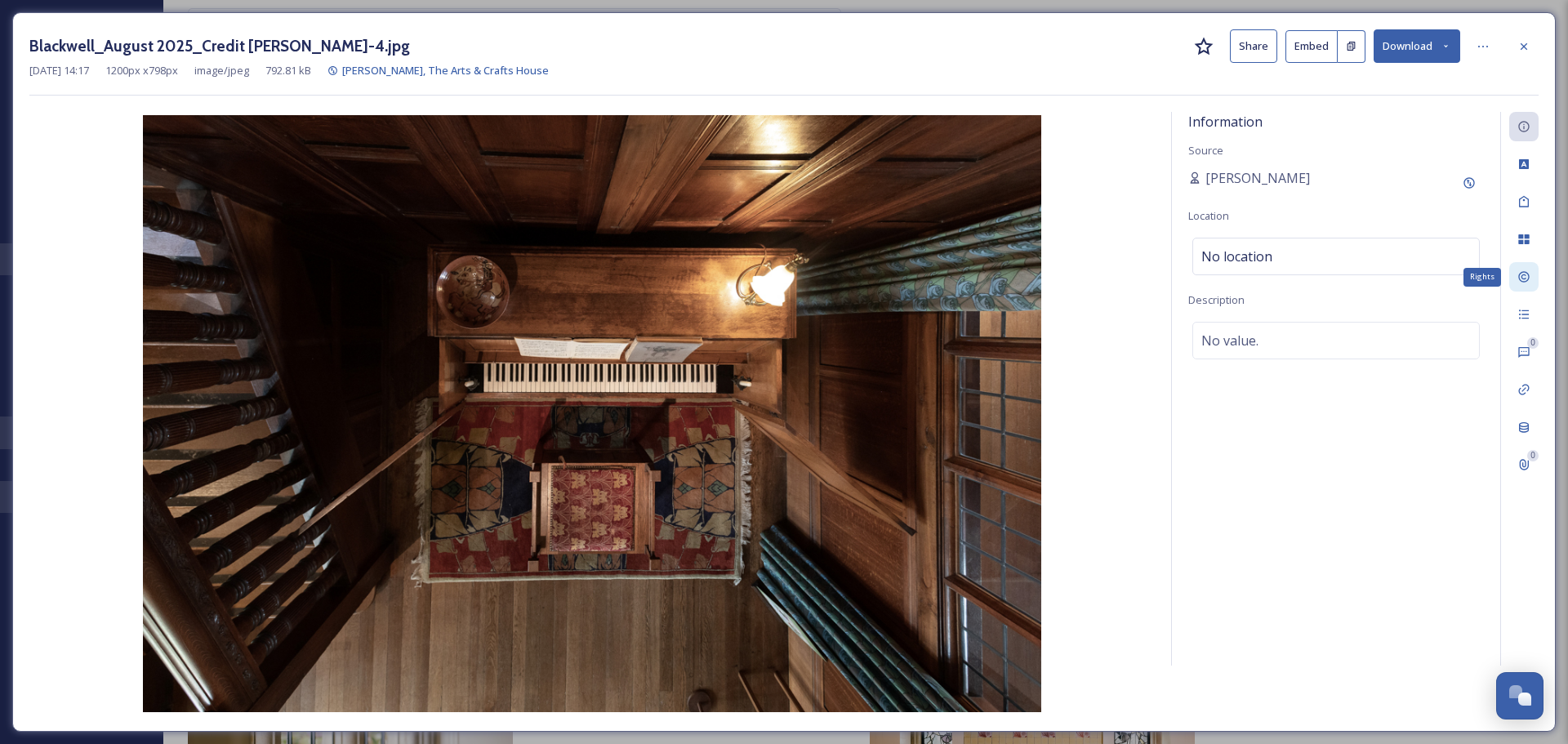
click at [1528, 279] on icon at bounding box center [1524, 277] width 13 height 13
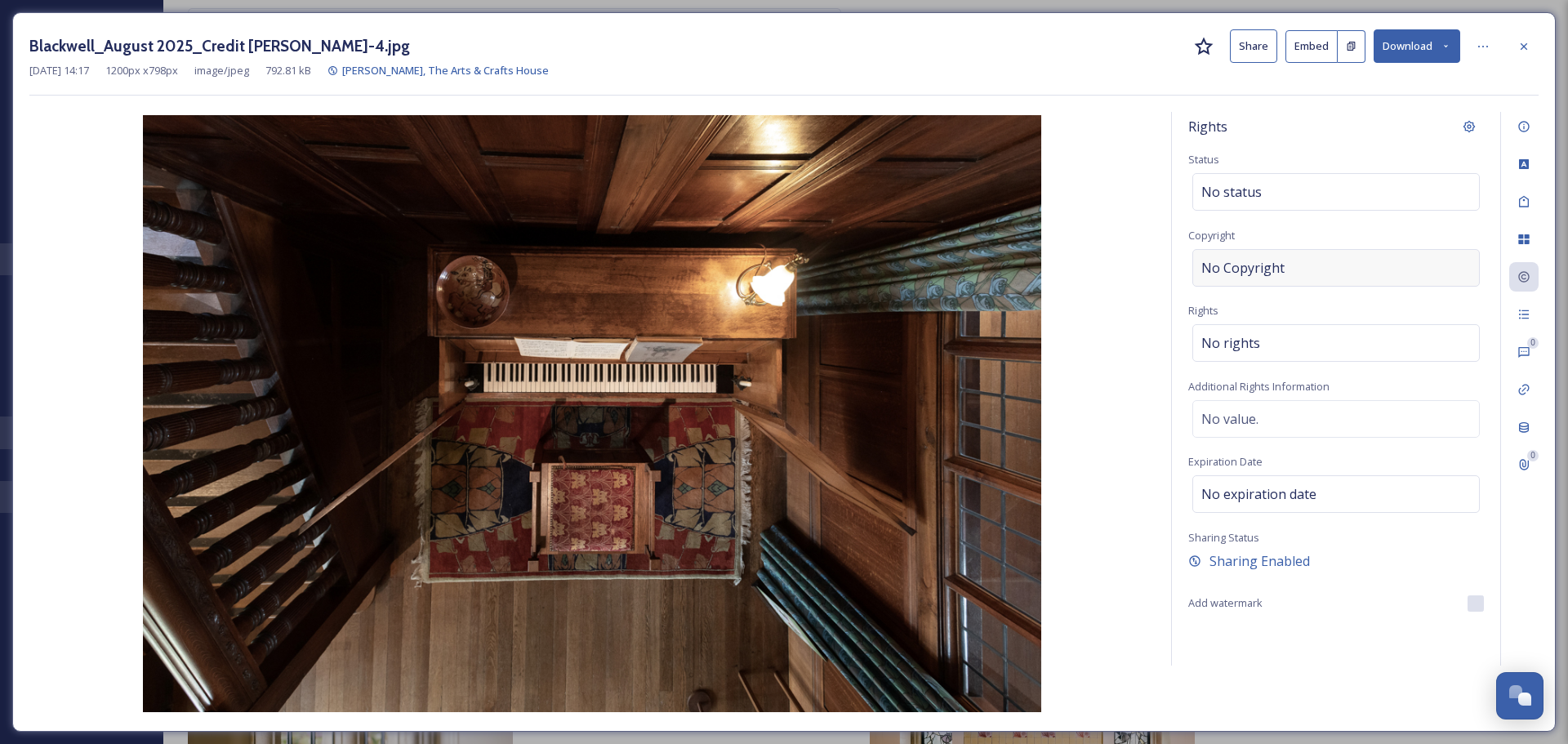
click at [1255, 281] on div "No Copyright" at bounding box center [1336, 268] width 287 height 38
type input "[PERSON_NAME]"
click at [1386, 118] on div "Rights" at bounding box center [1336, 126] width 296 height 29
click at [1528, 58] on div at bounding box center [1523, 46] width 29 height 29
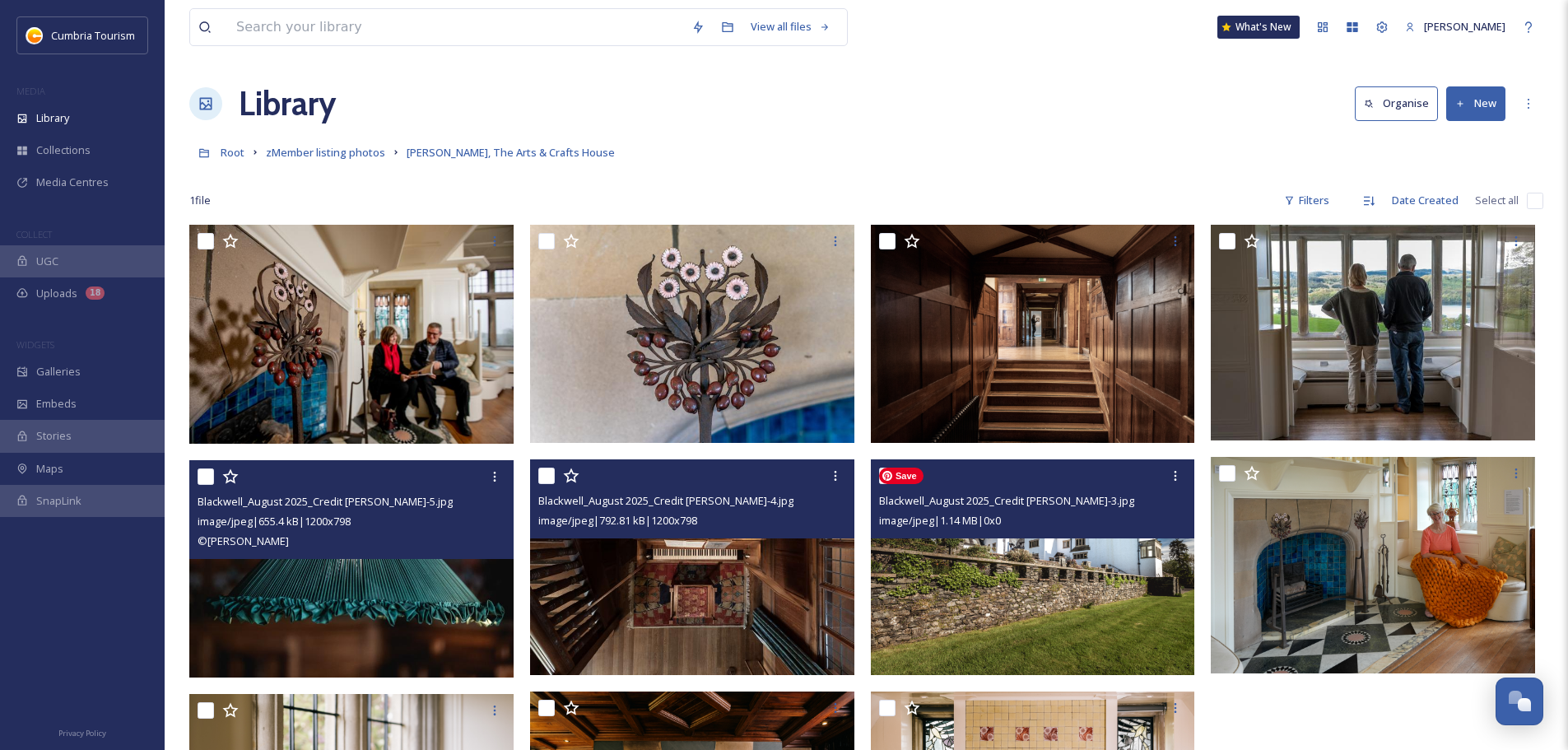
click at [1134, 581] on img at bounding box center [1033, 567] width 324 height 216
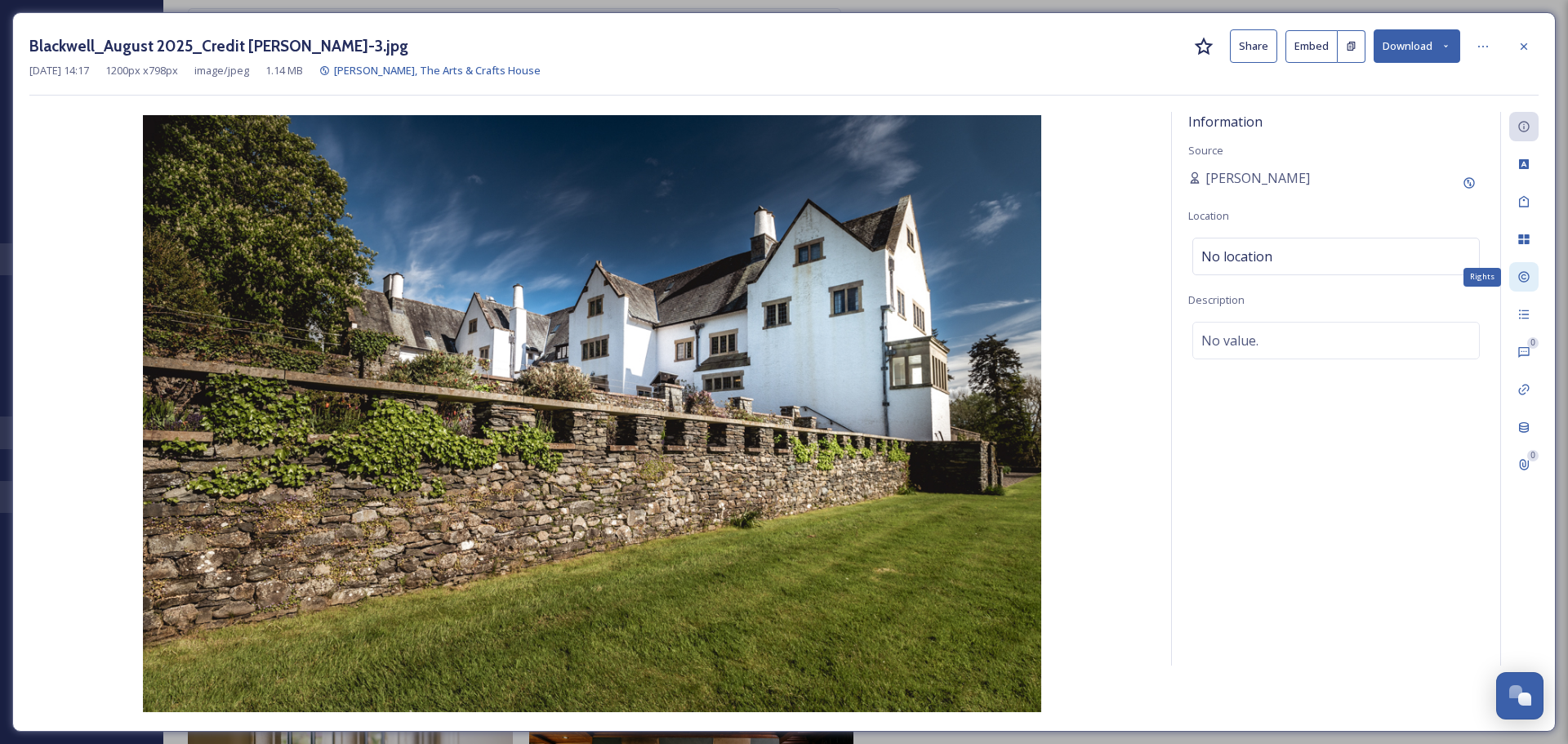
click at [1534, 274] on div "Rights" at bounding box center [1523, 276] width 29 height 29
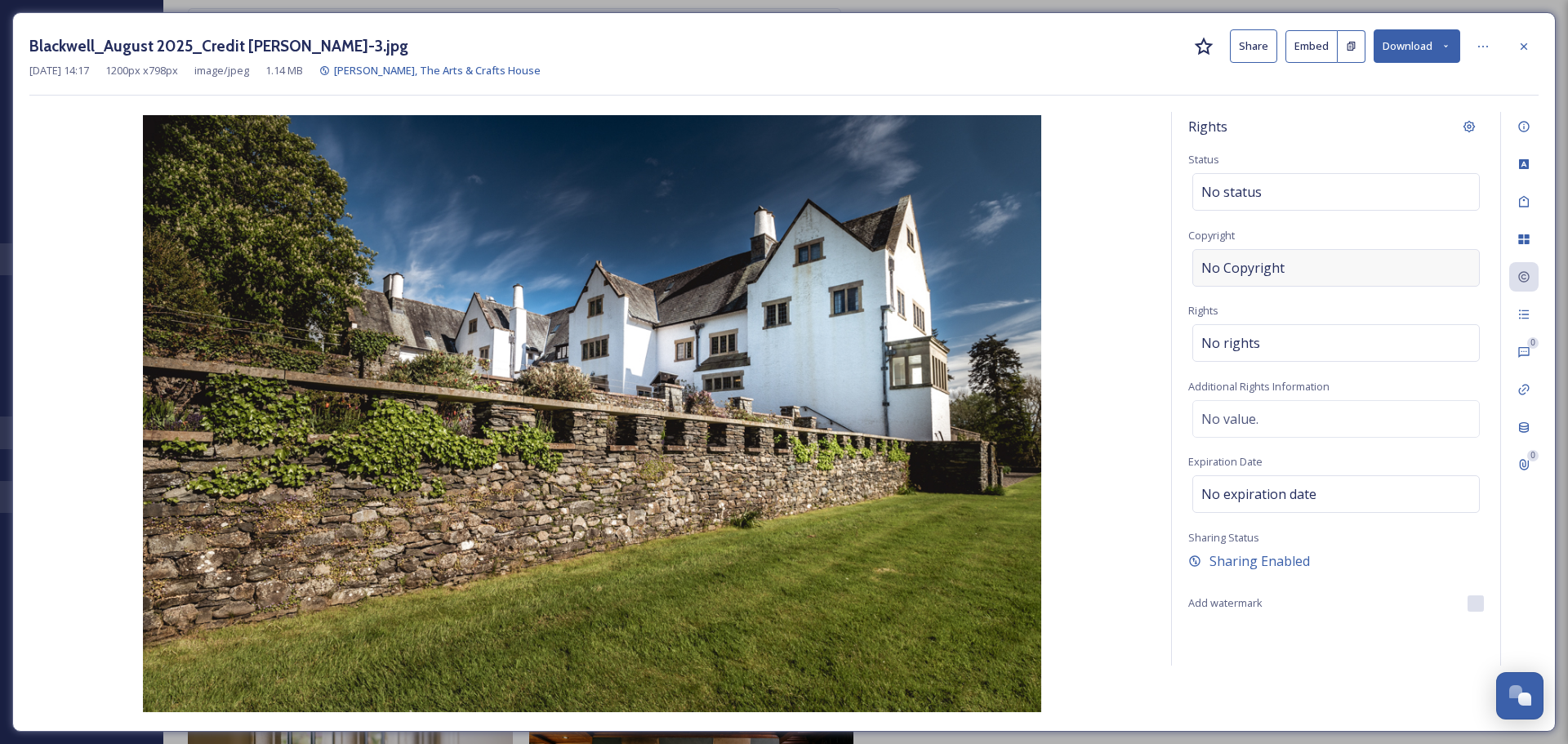
click at [1280, 256] on div "No Copyright" at bounding box center [1336, 268] width 287 height 38
type input "[PERSON_NAME]"
click at [1470, 88] on div "Blackwell_August 2025_Credit [PERSON_NAME]-3.jpg Share Embed Download [DATE] 14…" at bounding box center [784, 62] width 1509 height 67
click at [1535, 52] on div at bounding box center [1523, 46] width 29 height 29
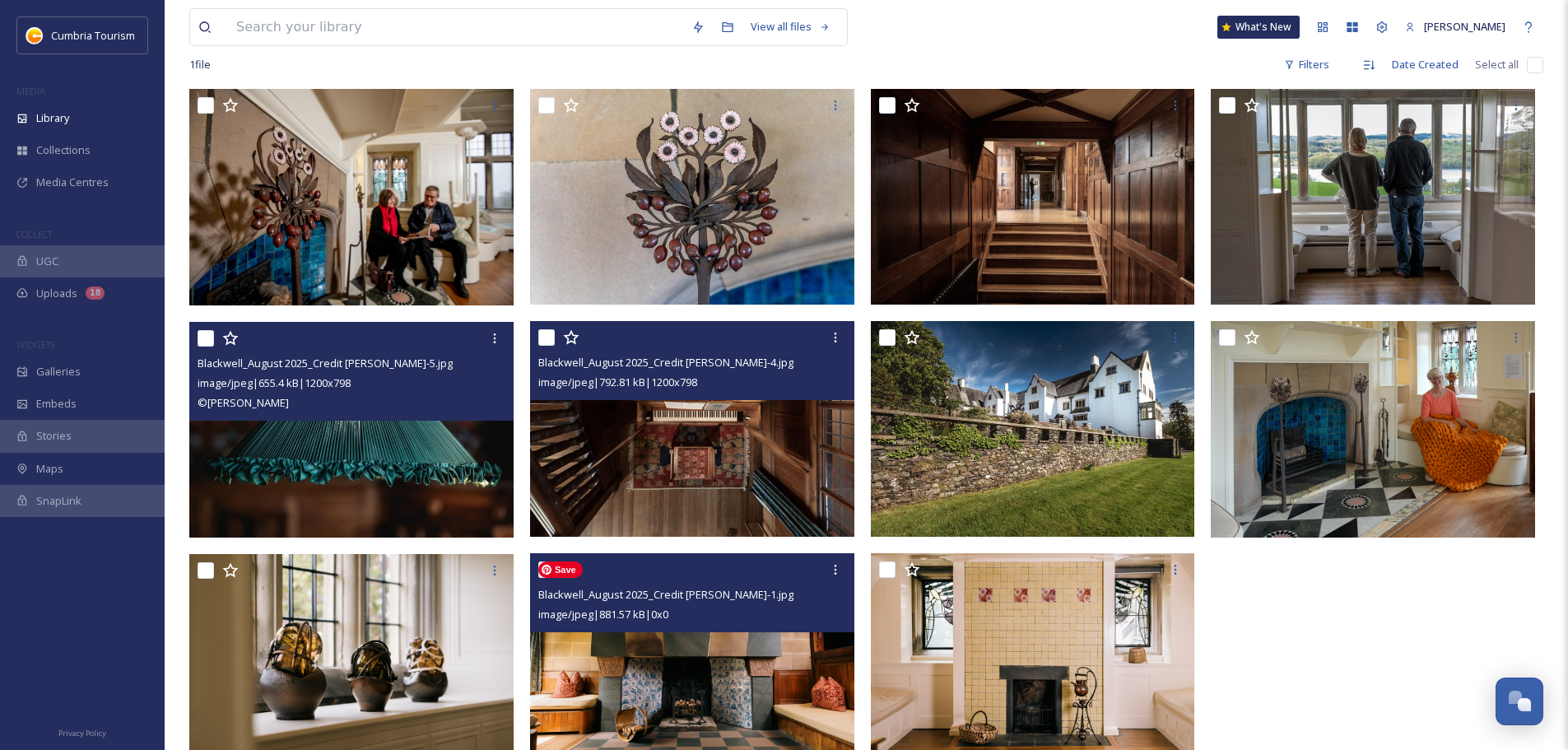
scroll to position [225, 0]
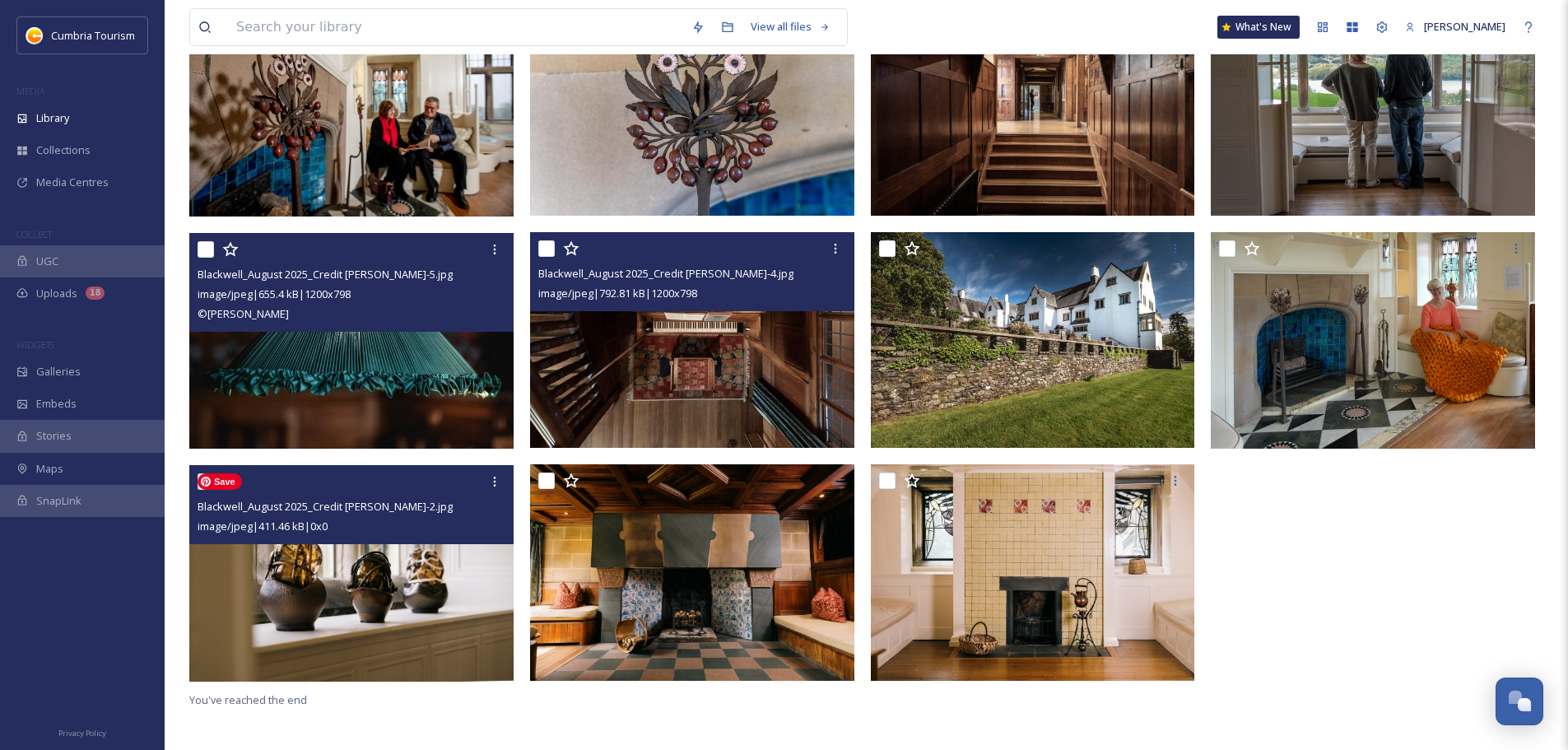
click at [334, 591] on img at bounding box center [351, 573] width 324 height 217
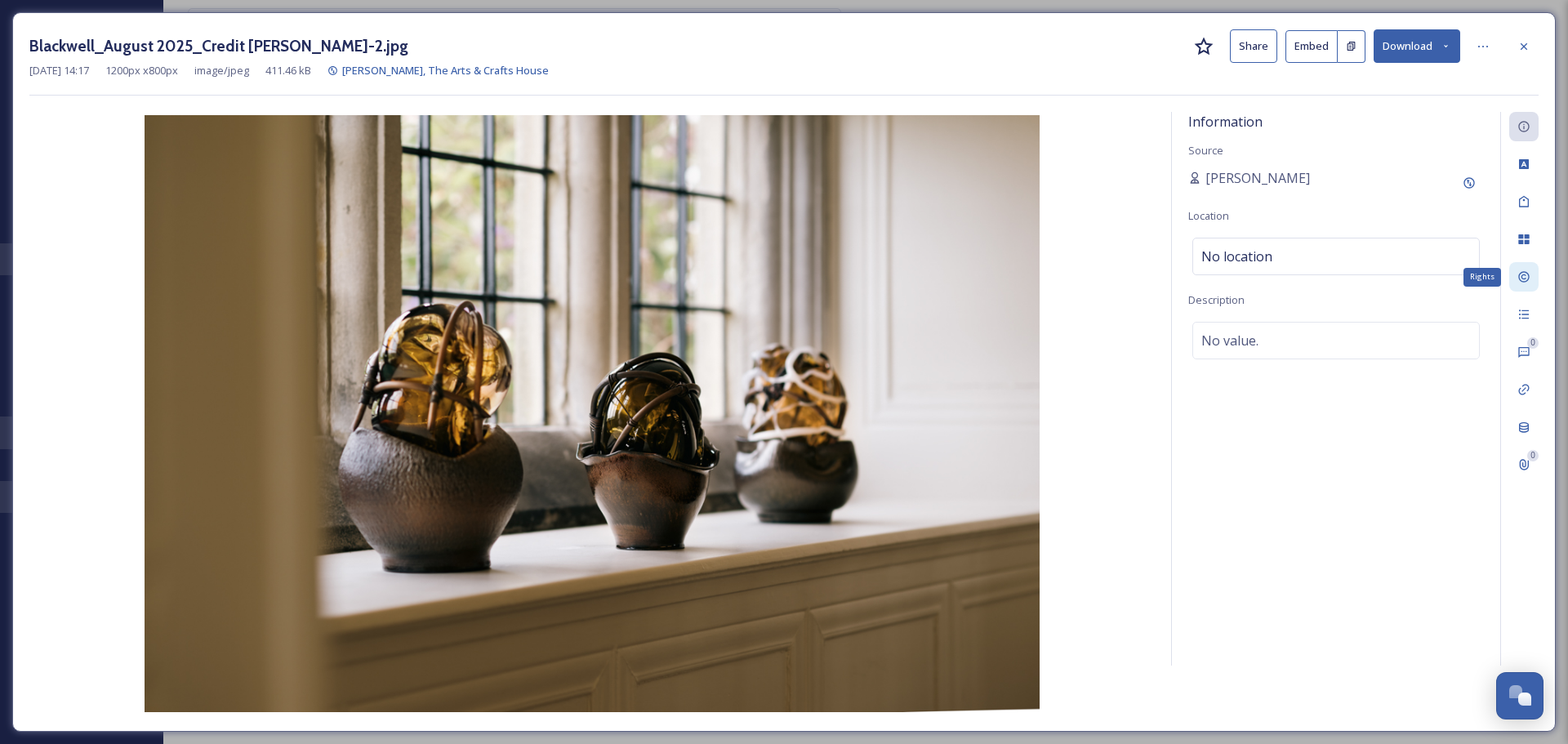
click at [1528, 279] on icon at bounding box center [1523, 277] width 11 height 11
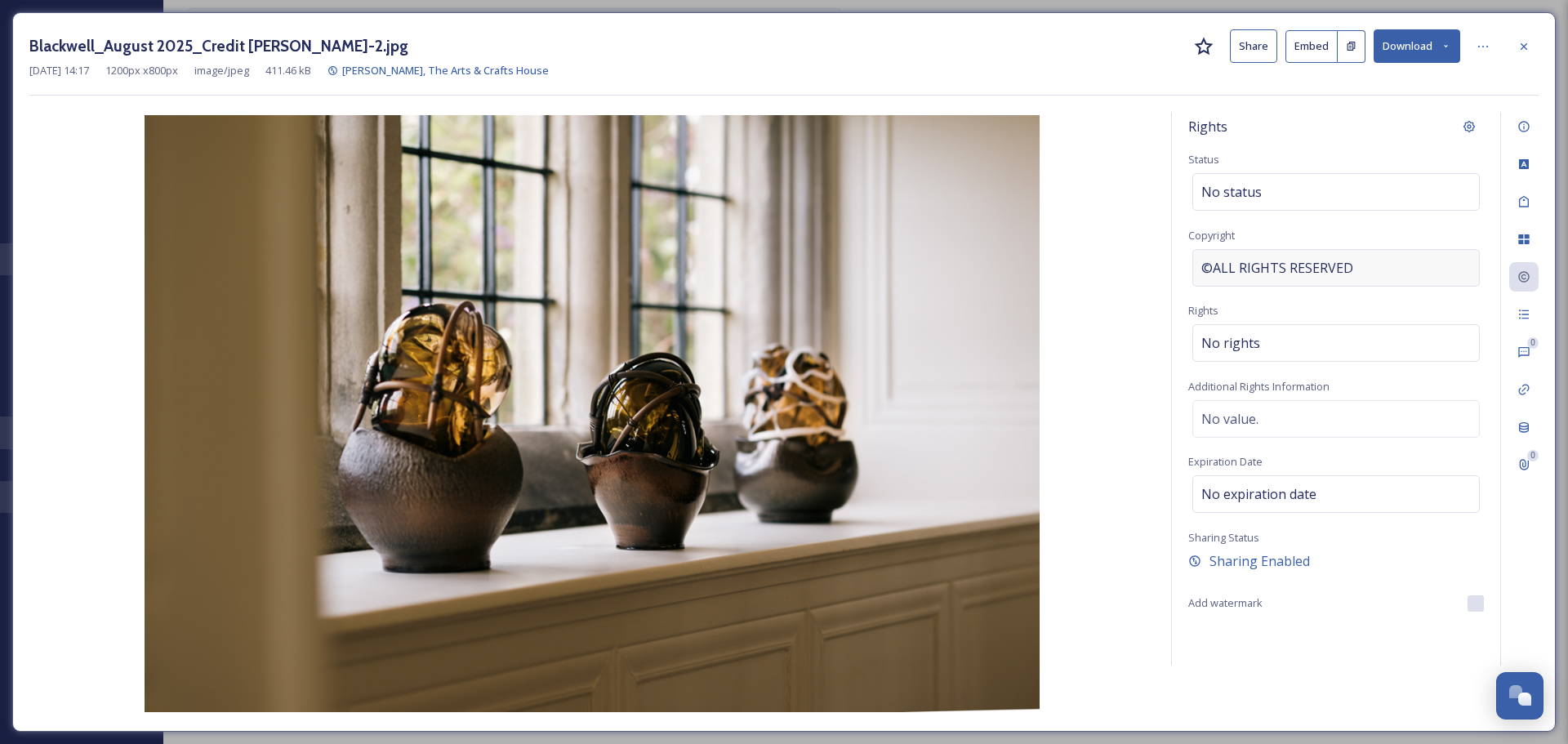
click at [1388, 274] on div "©ALL RIGHTS RESERVED" at bounding box center [1336, 268] width 287 height 38
click at [1194, 270] on input "ALL RIGHTS RESERVED" at bounding box center [1336, 268] width 296 height 38
type input "[PERSON_NAME] ALL RIGHTS RESERVED"
click at [1152, 239] on img at bounding box center [592, 414] width 1125 height 597
click at [1520, 58] on div at bounding box center [1523, 46] width 29 height 29
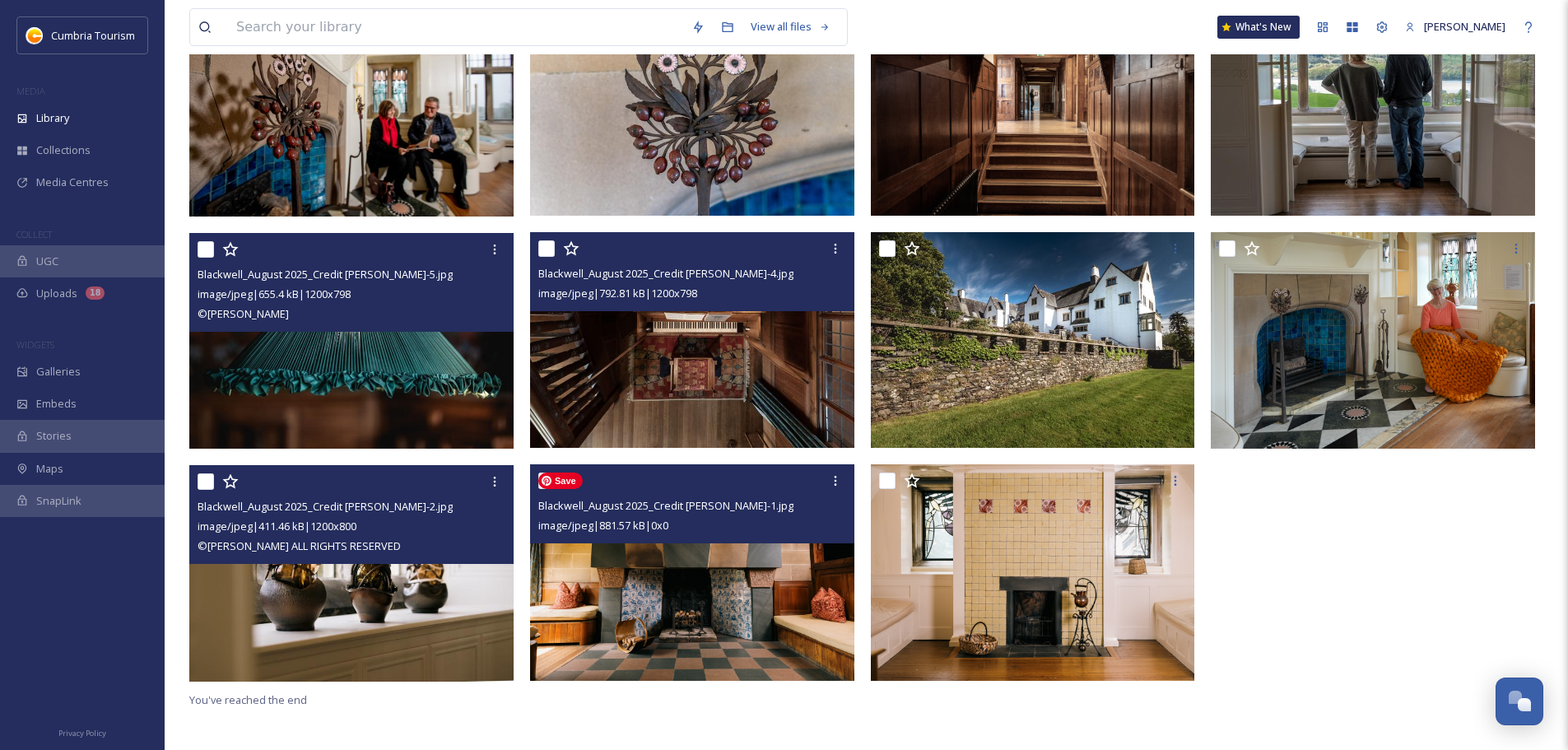
click at [674, 610] on img at bounding box center [692, 572] width 324 height 217
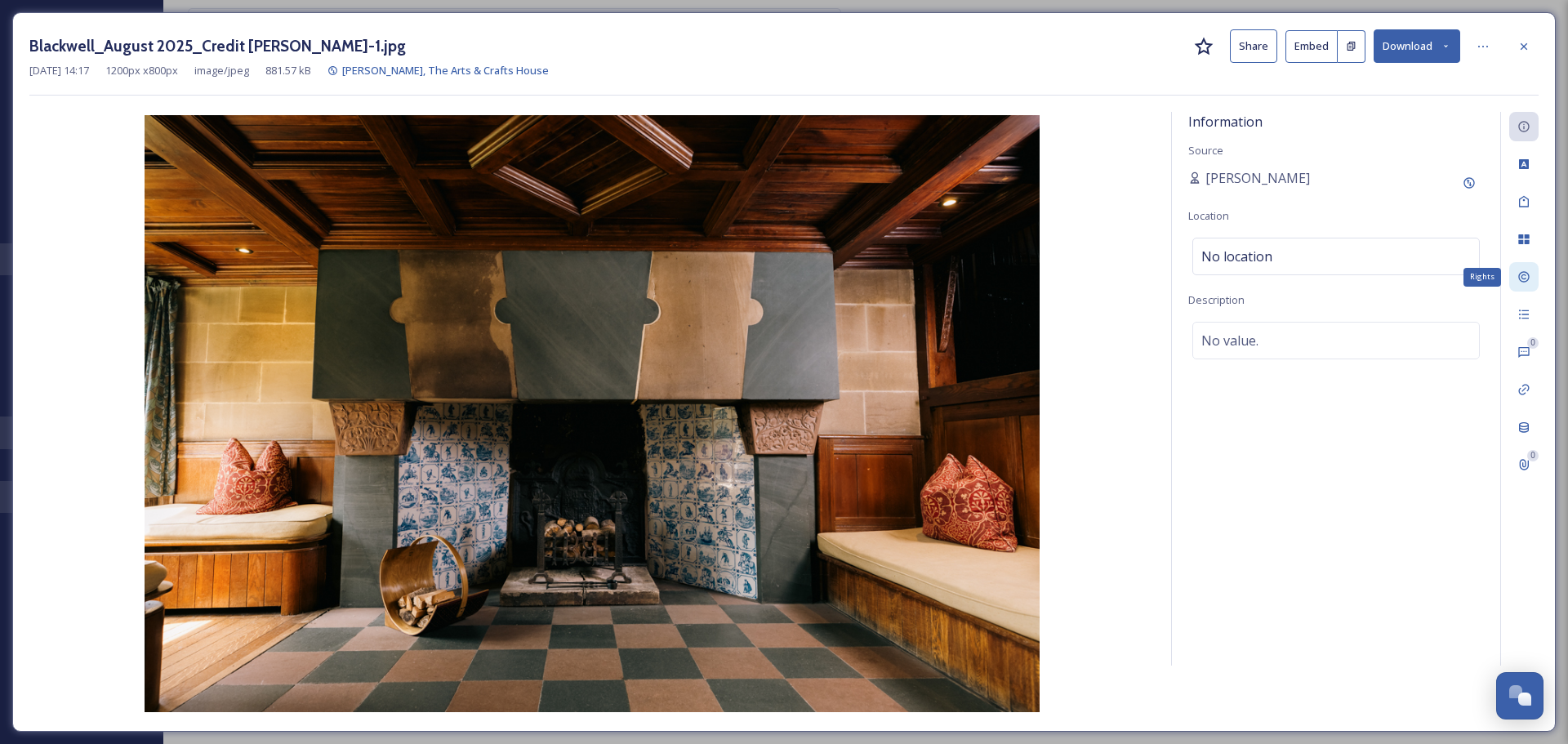
click at [1523, 281] on icon at bounding box center [1524, 277] width 13 height 13
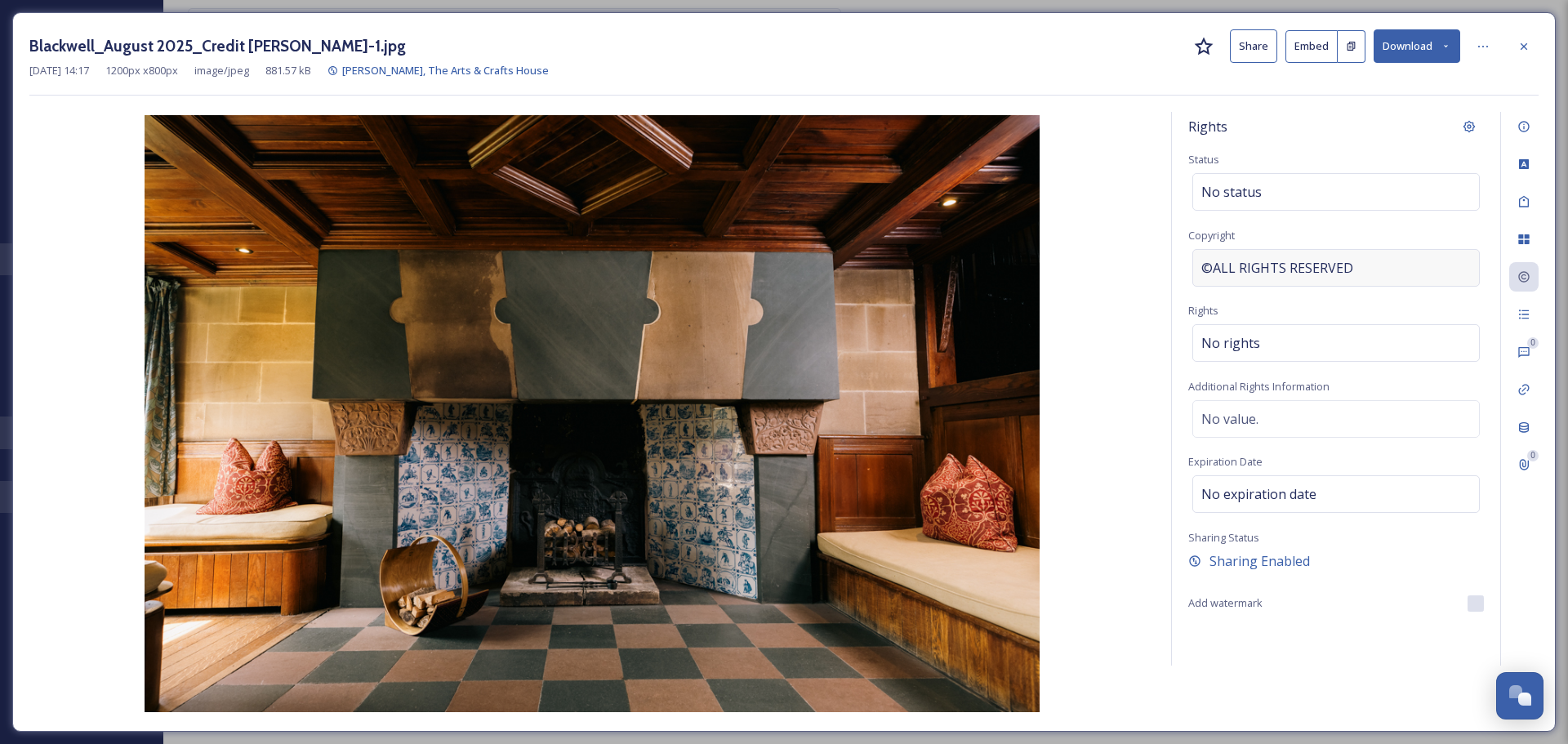
click at [1251, 271] on span "©ALL RIGHTS RESERVED" at bounding box center [1277, 267] width 152 height 19
click at [1197, 272] on input "ALL RIGHTS RESERVED" at bounding box center [1336, 268] width 296 height 38
type input "[PERSON_NAME] ALL RIGHTS RESERVED"
click at [1508, 64] on div "[DATE] 14:17 1200 px x 800 px image/jpeg 881.57 kB [PERSON_NAME], The Arts & Cr…" at bounding box center [784, 71] width 1509 height 15
click at [1525, 49] on icon at bounding box center [1524, 47] width 13 height 13
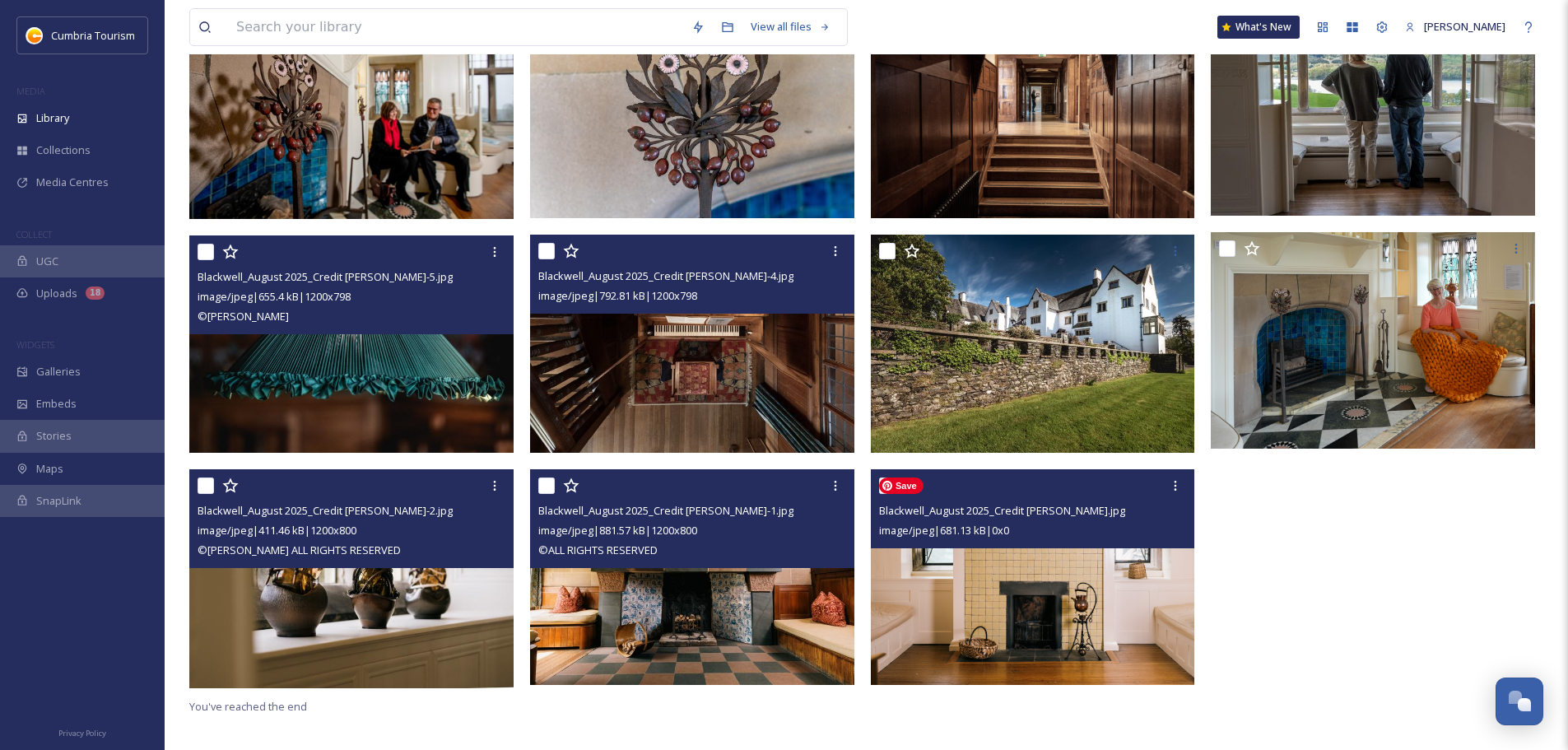
click at [1116, 582] on img at bounding box center [1033, 578] width 324 height 217
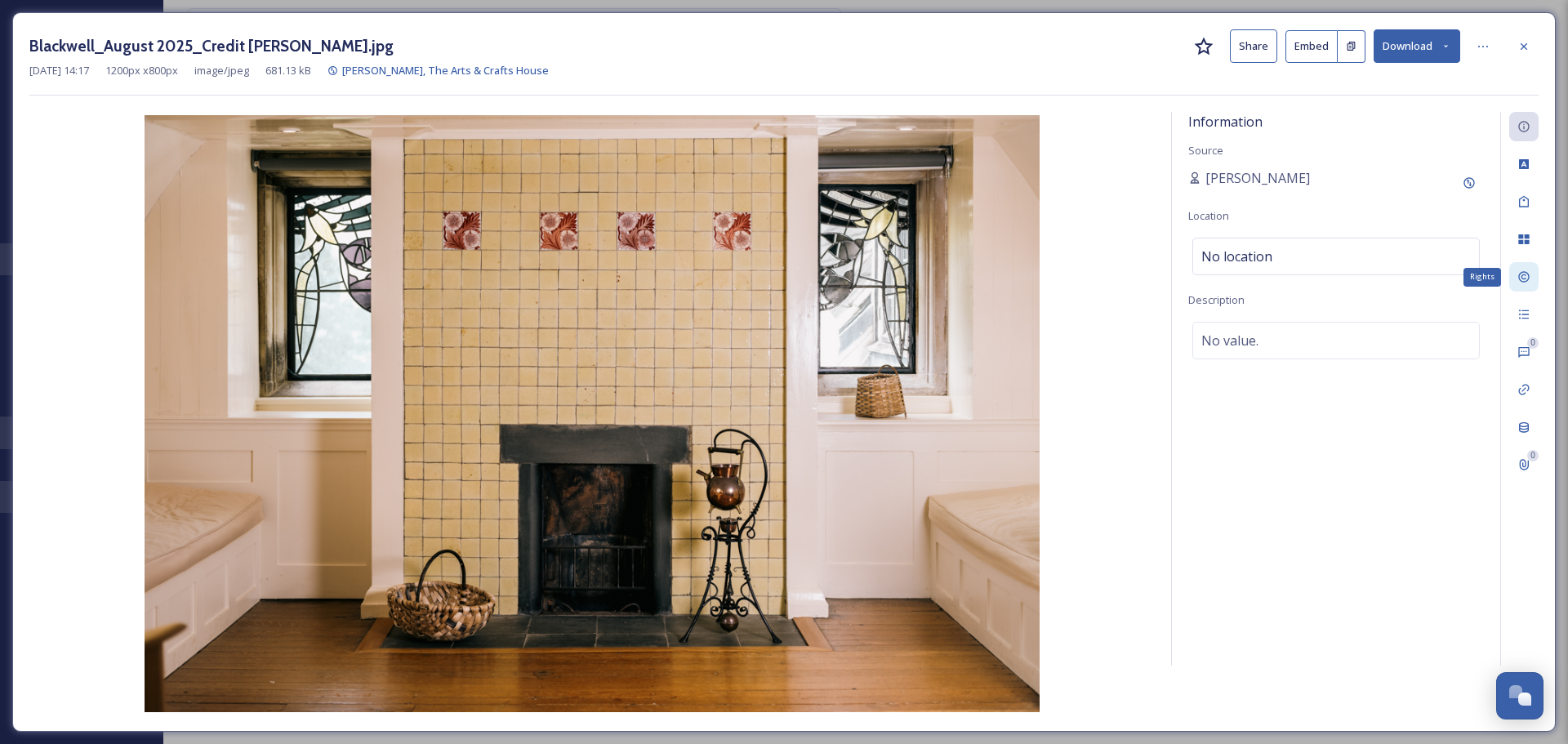
click at [1529, 281] on icon at bounding box center [1524, 277] width 13 height 13
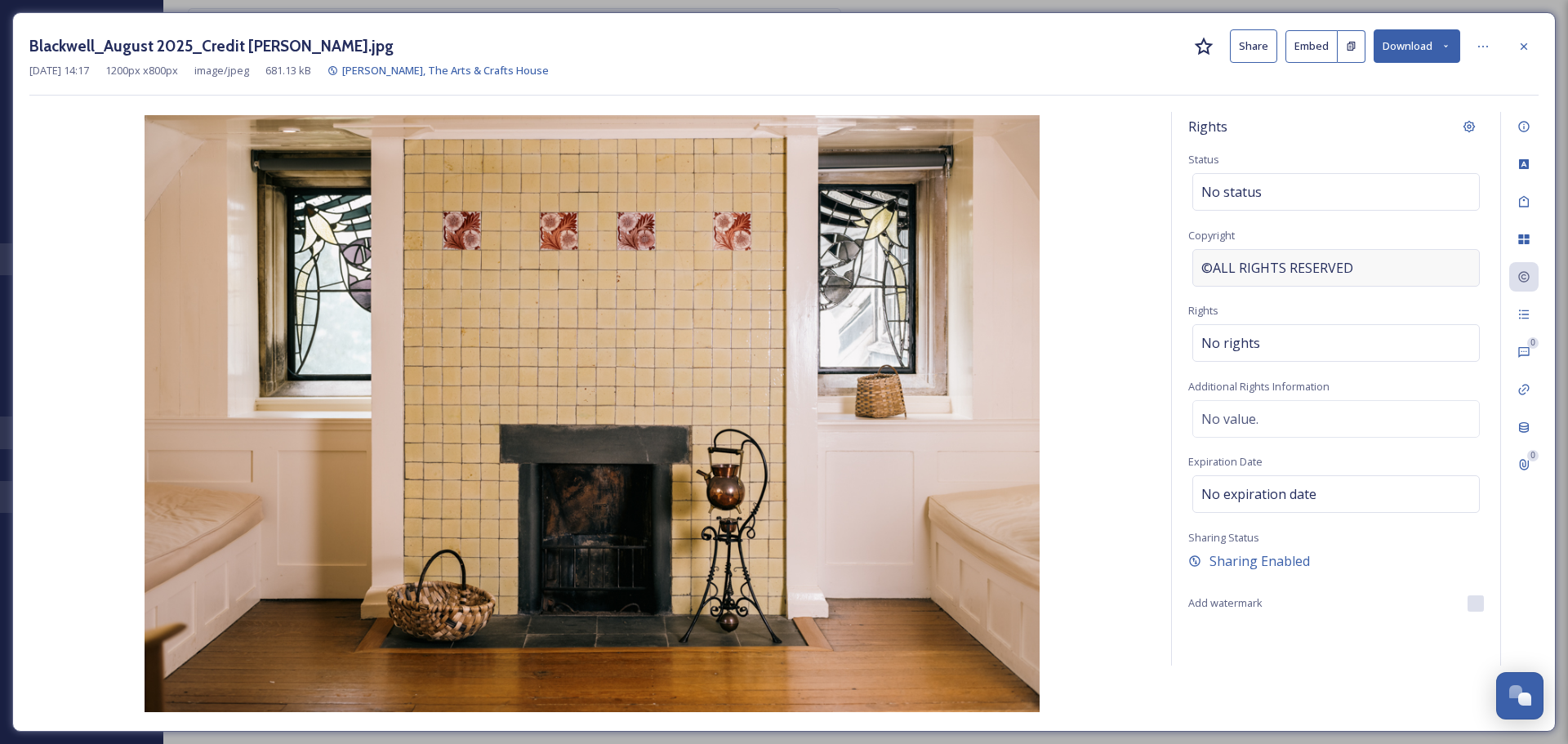
click at [1222, 277] on span "©ALL RIGHTS RESERVED" at bounding box center [1277, 267] width 152 height 19
click at [1197, 274] on input "ALL RIGHTS RESERVED" at bounding box center [1336, 268] width 296 height 38
type input "[PERSON_NAME] ALL RIGHTS RESERVED"
click at [1301, 128] on div "Rights" at bounding box center [1336, 126] width 296 height 29
click at [1538, 46] on div at bounding box center [1523, 46] width 29 height 29
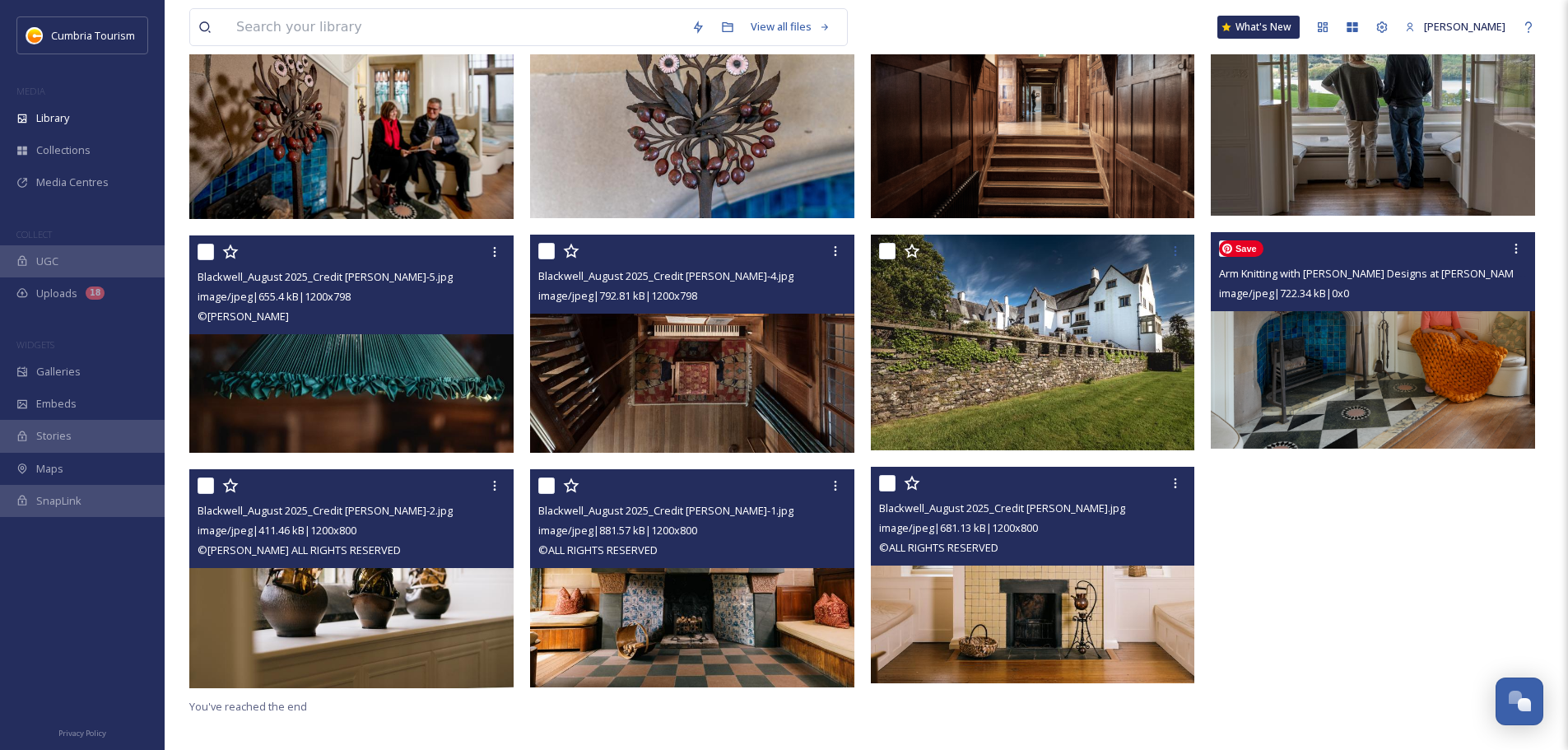
click at [1368, 395] on img at bounding box center [1373, 340] width 324 height 217
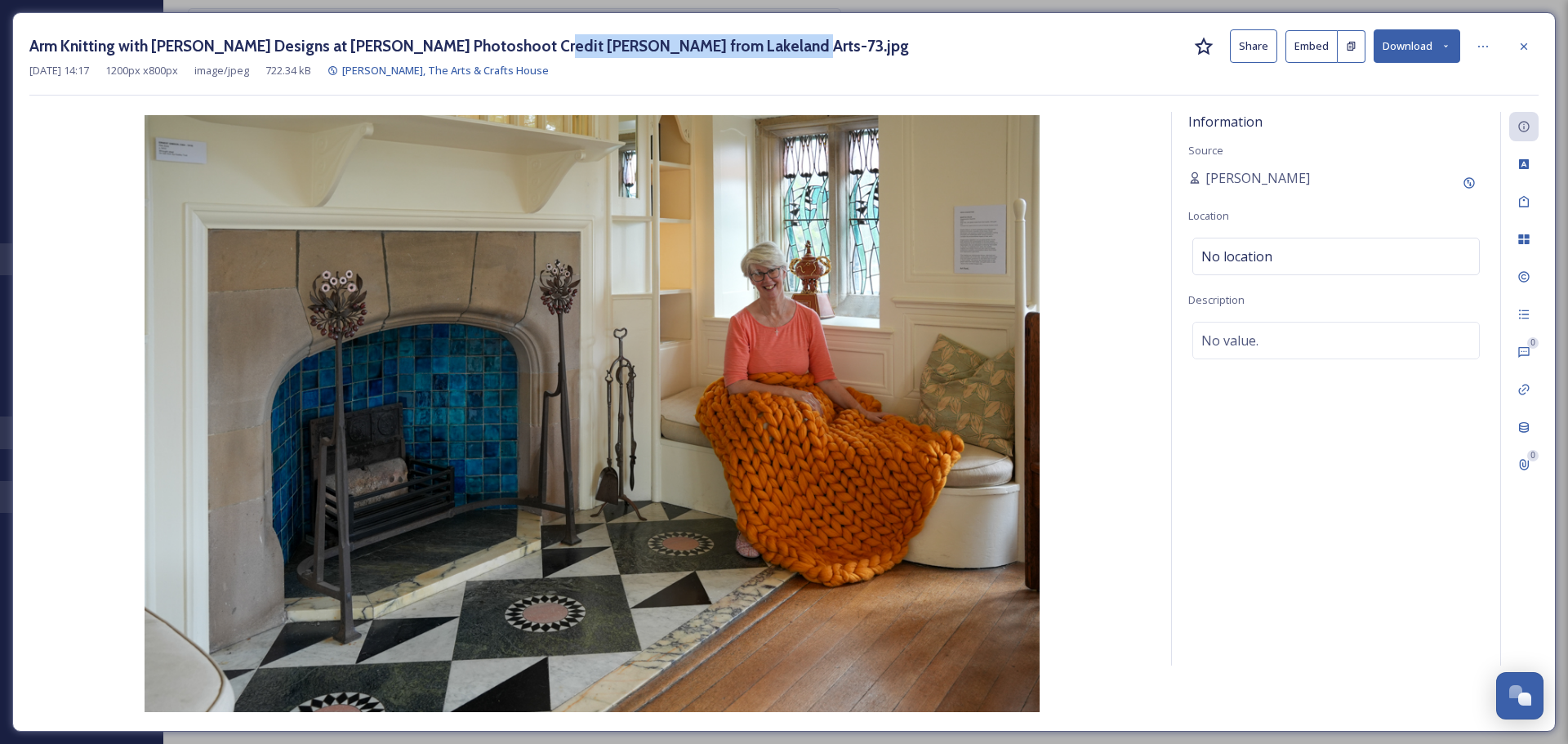
drag, startPoint x: 513, startPoint y: 40, endPoint x: 745, endPoint y: 51, distance: 232.3
click at [745, 51] on h3 "Arm Knitting with [PERSON_NAME] Designs at [PERSON_NAME] Photoshoot Credit [PER…" at bounding box center [469, 46] width 879 height 24
copy h3 "[PERSON_NAME] from Lakeland Arts"
click at [1533, 265] on div "Rights" at bounding box center [1523, 276] width 29 height 29
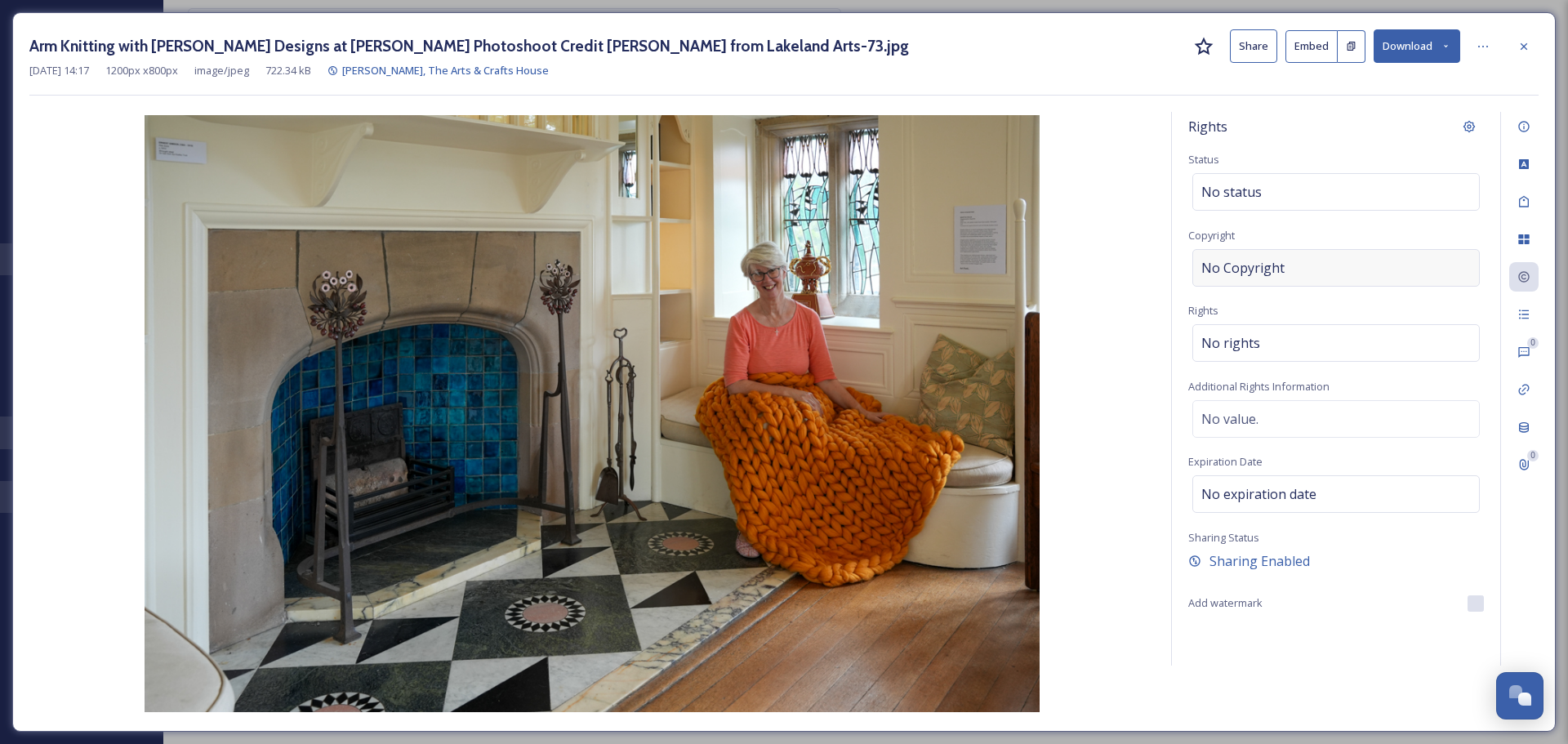
click at [1314, 259] on div "No Copyright" at bounding box center [1336, 268] width 287 height 38
type input "[PERSON_NAME] from Lakeland Arts"
click at [1146, 233] on img at bounding box center [592, 414] width 1125 height 597
click at [1533, 40] on div at bounding box center [1523, 46] width 29 height 29
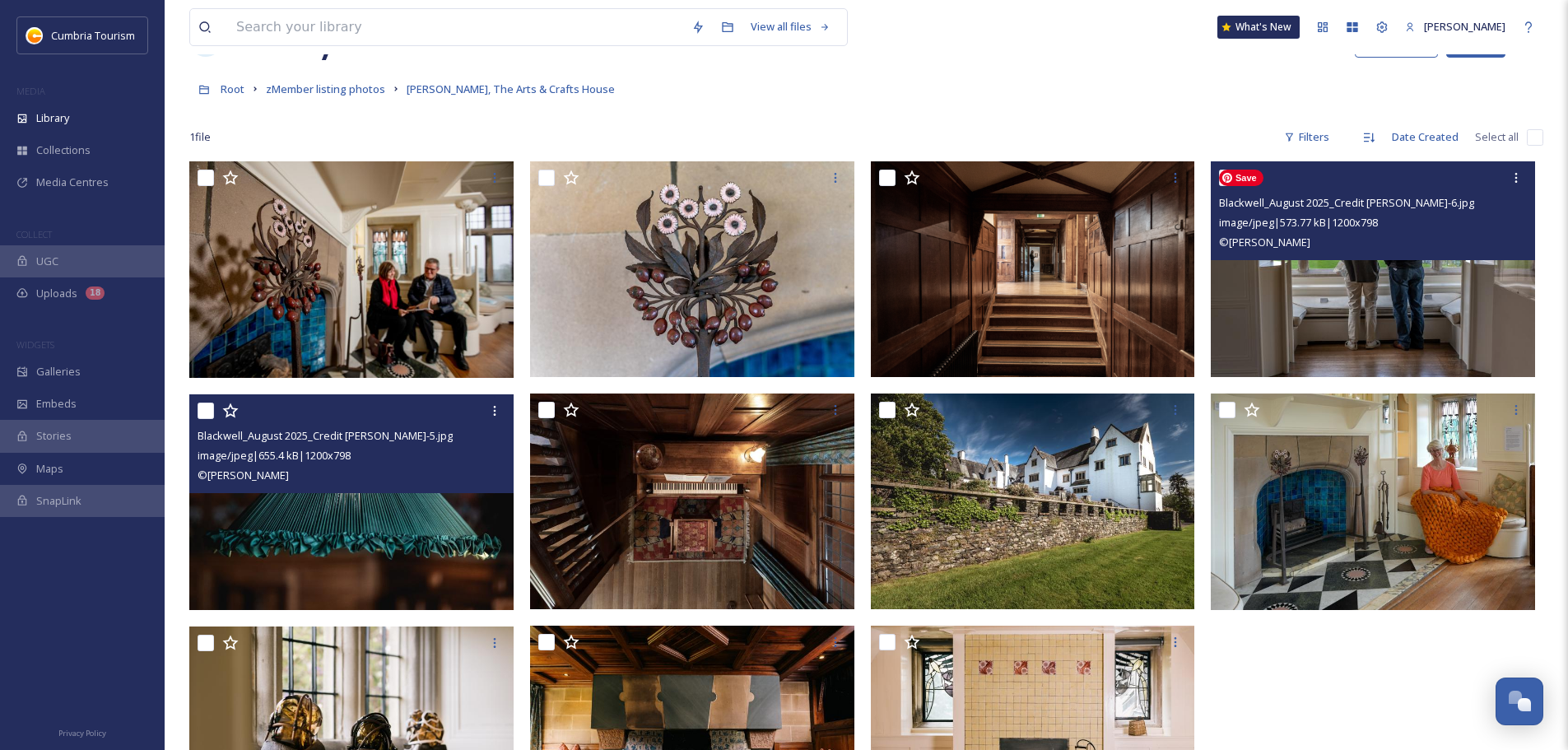
scroll to position [60, 0]
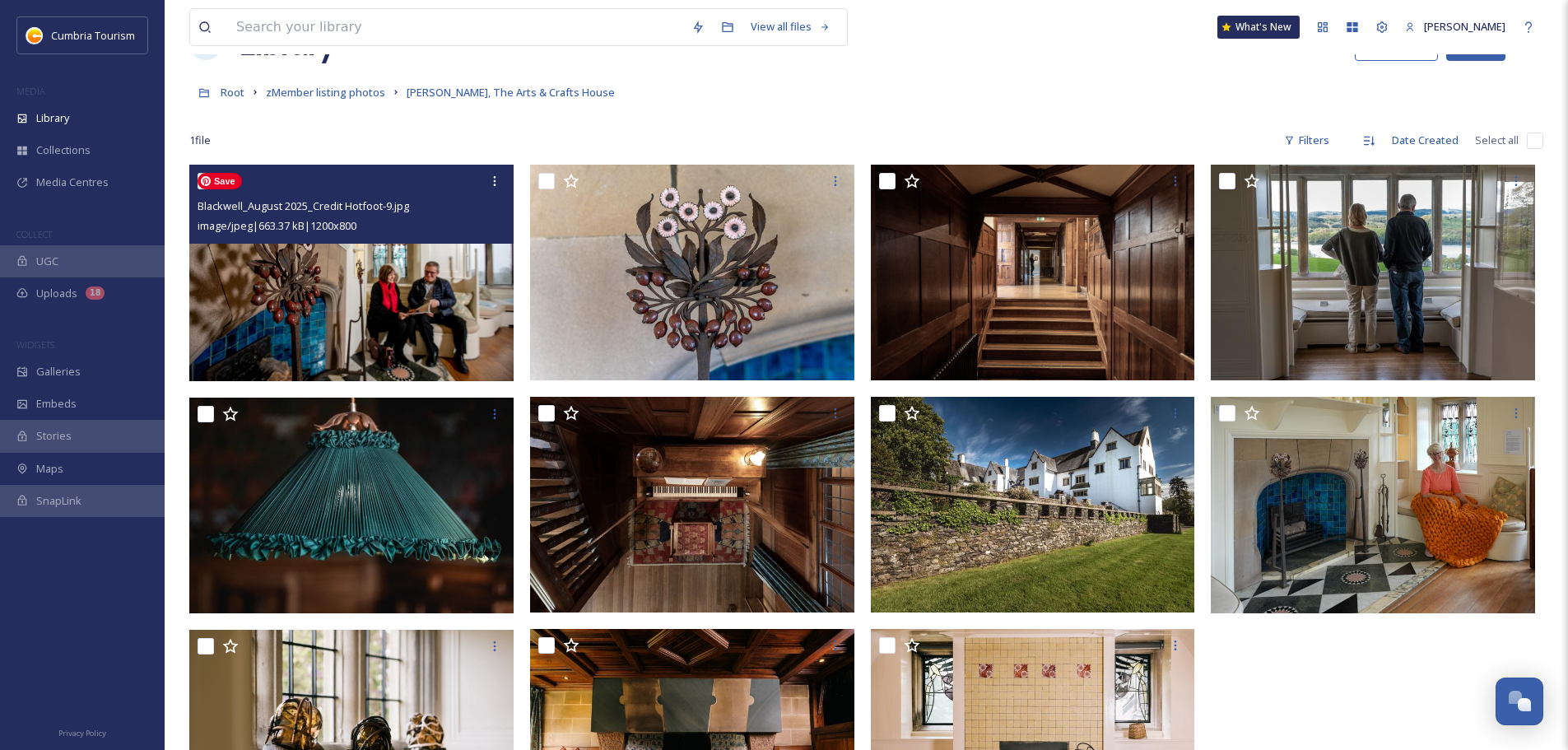
click at [316, 305] on img at bounding box center [351, 273] width 324 height 217
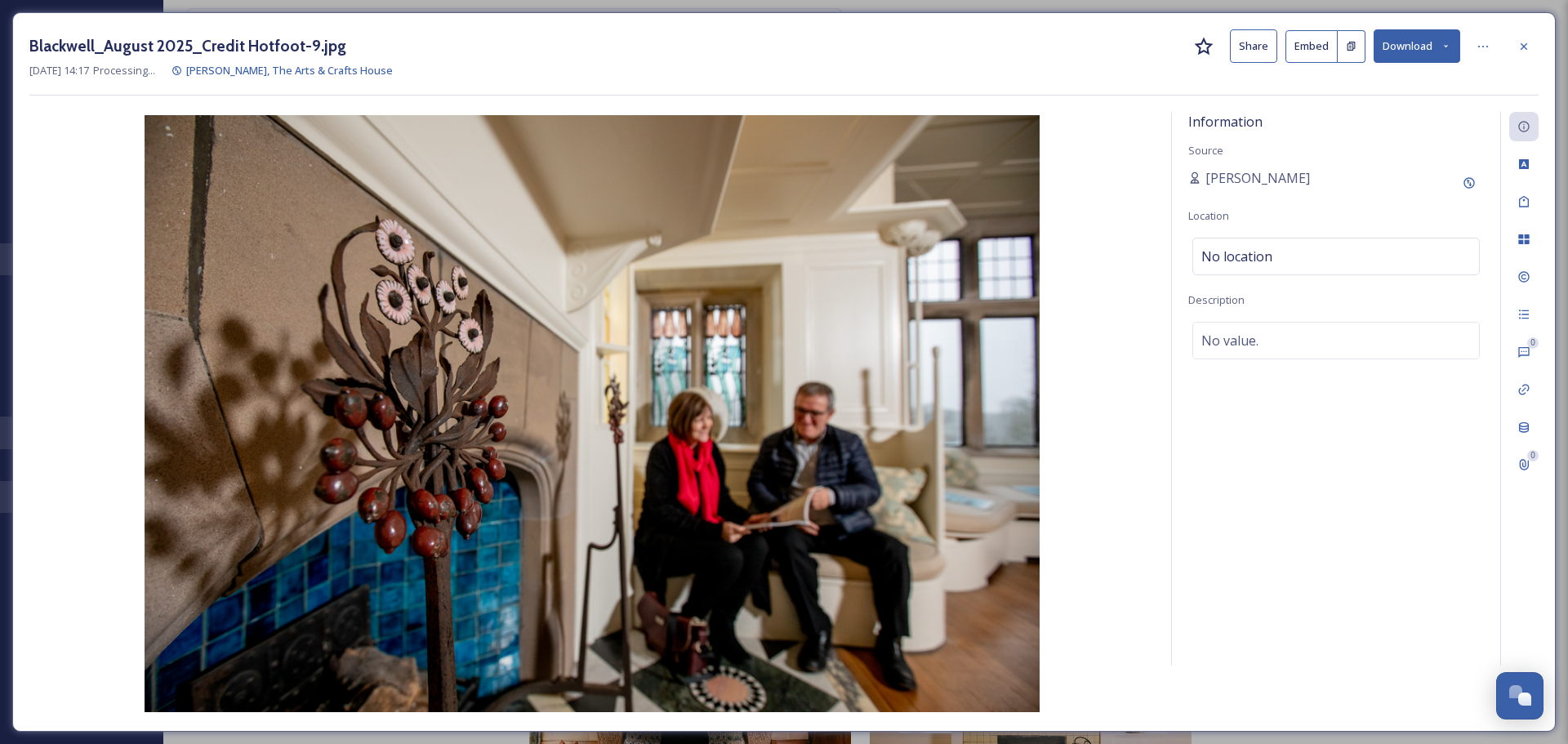
click at [1516, 257] on div "0 0" at bounding box center [1519, 388] width 39 height 554
click at [1523, 268] on div "Rights" at bounding box center [1523, 276] width 29 height 29
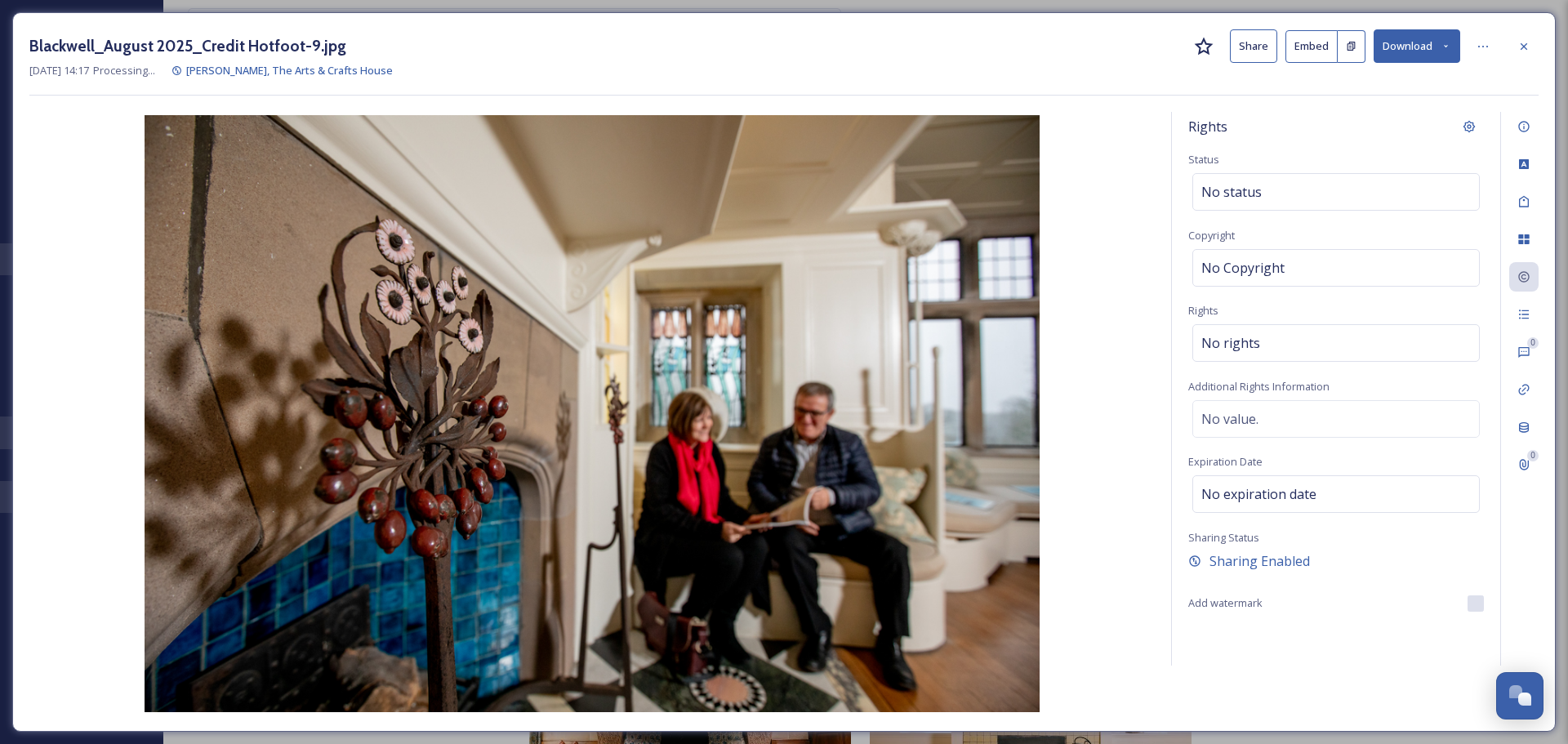
click at [264, 35] on h3 "Blackwell_August 2025_Credit Hotfoot-9.jpg" at bounding box center [188, 46] width 317 height 24
click at [263, 47] on h3 "Blackwell_August 2025_Credit Hotfoot-9.jpg" at bounding box center [188, 46] width 317 height 24
copy h3 "Hotfoot"
click at [1345, 338] on div "No rights" at bounding box center [1336, 343] width 287 height 38
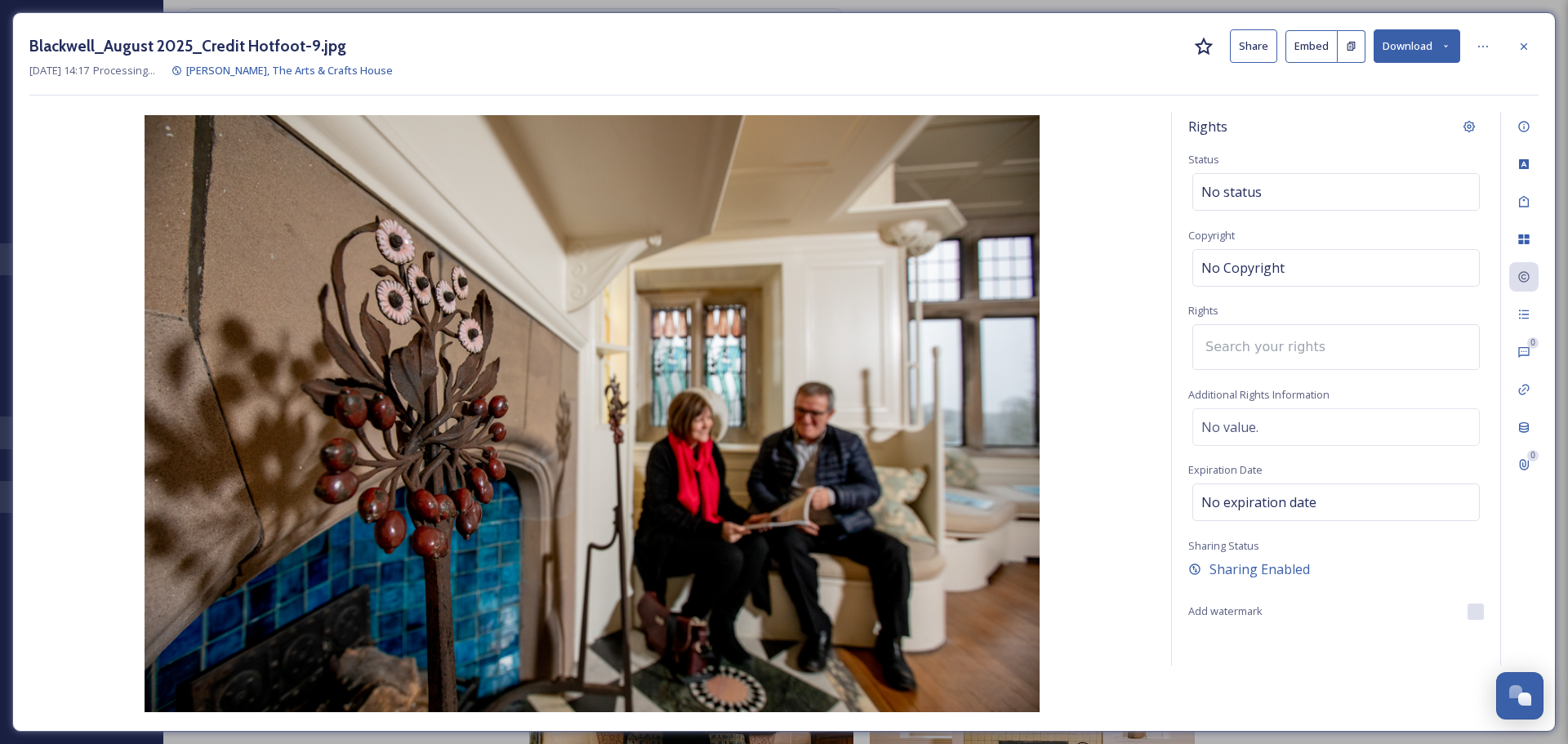
click at [1345, 338] on input at bounding box center [1287, 347] width 179 height 36
paste input "Hotfoot"
type input "Hotfoot"
click at [1160, 78] on div "[DATE] 14:17 Processing... [PERSON_NAME], The Arts & Crafts House" at bounding box center [784, 71] width 1509 height 15
click at [1534, 41] on div at bounding box center [1523, 46] width 29 height 29
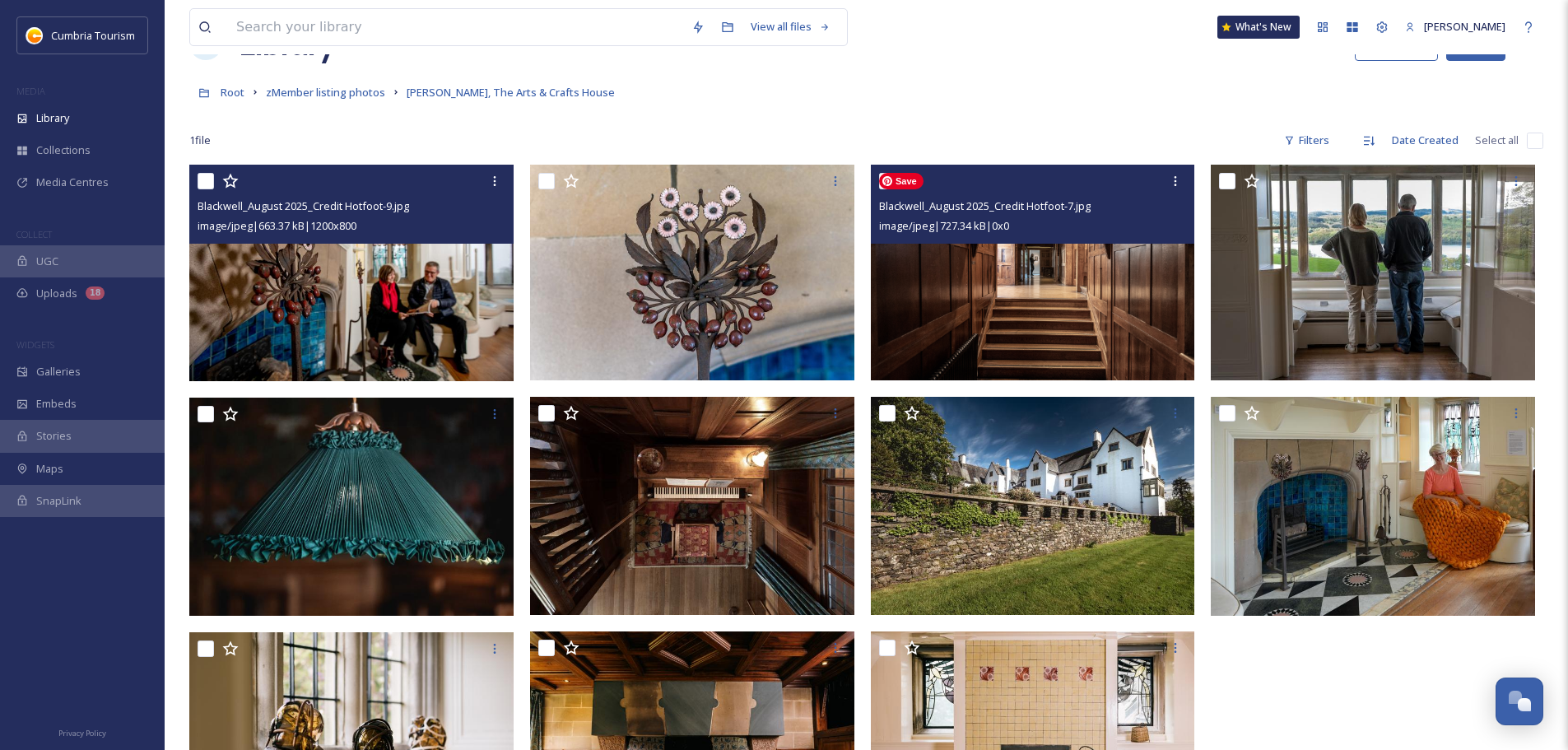
click at [1006, 313] on img at bounding box center [1033, 273] width 324 height 216
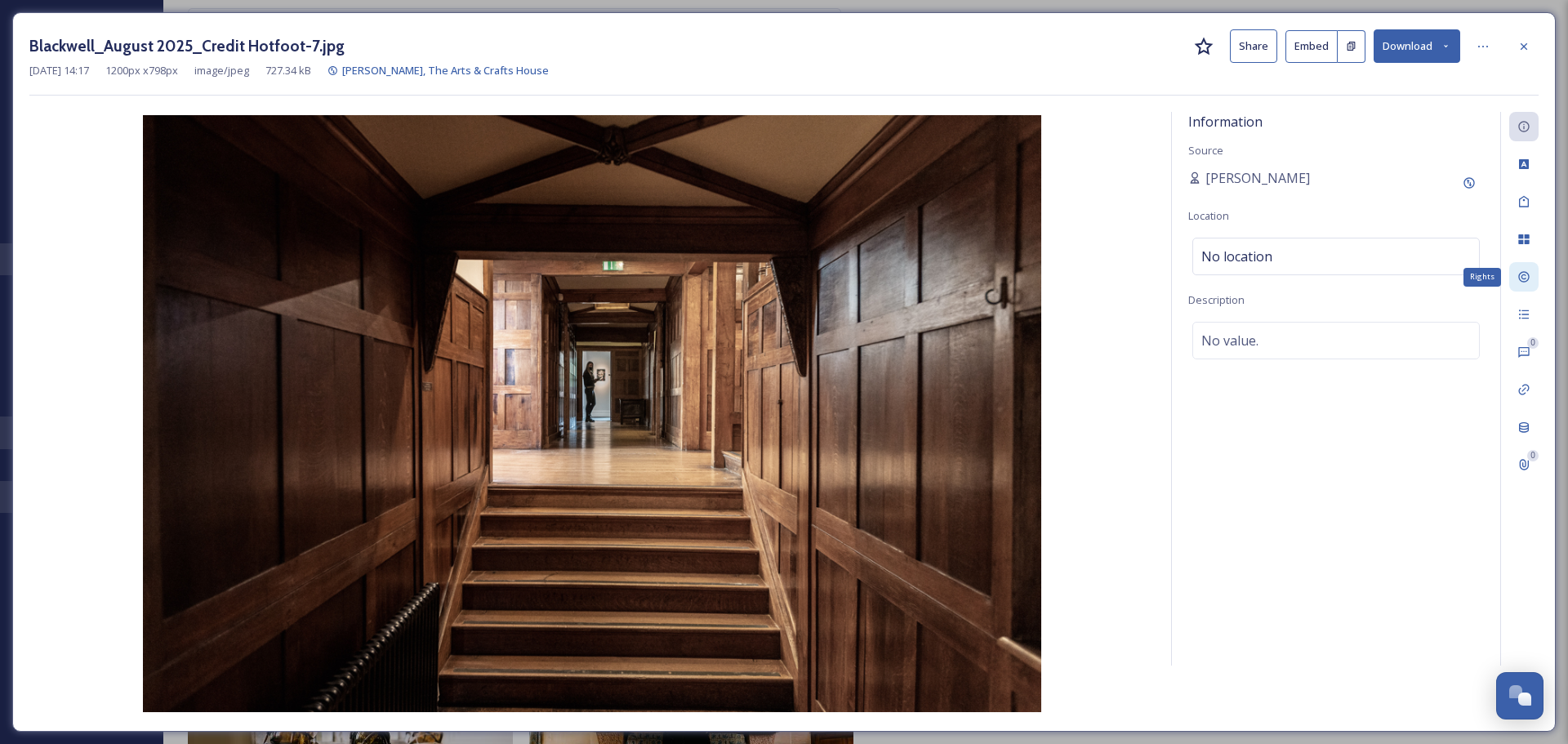
click at [1530, 276] on div "Rights" at bounding box center [1523, 276] width 29 height 29
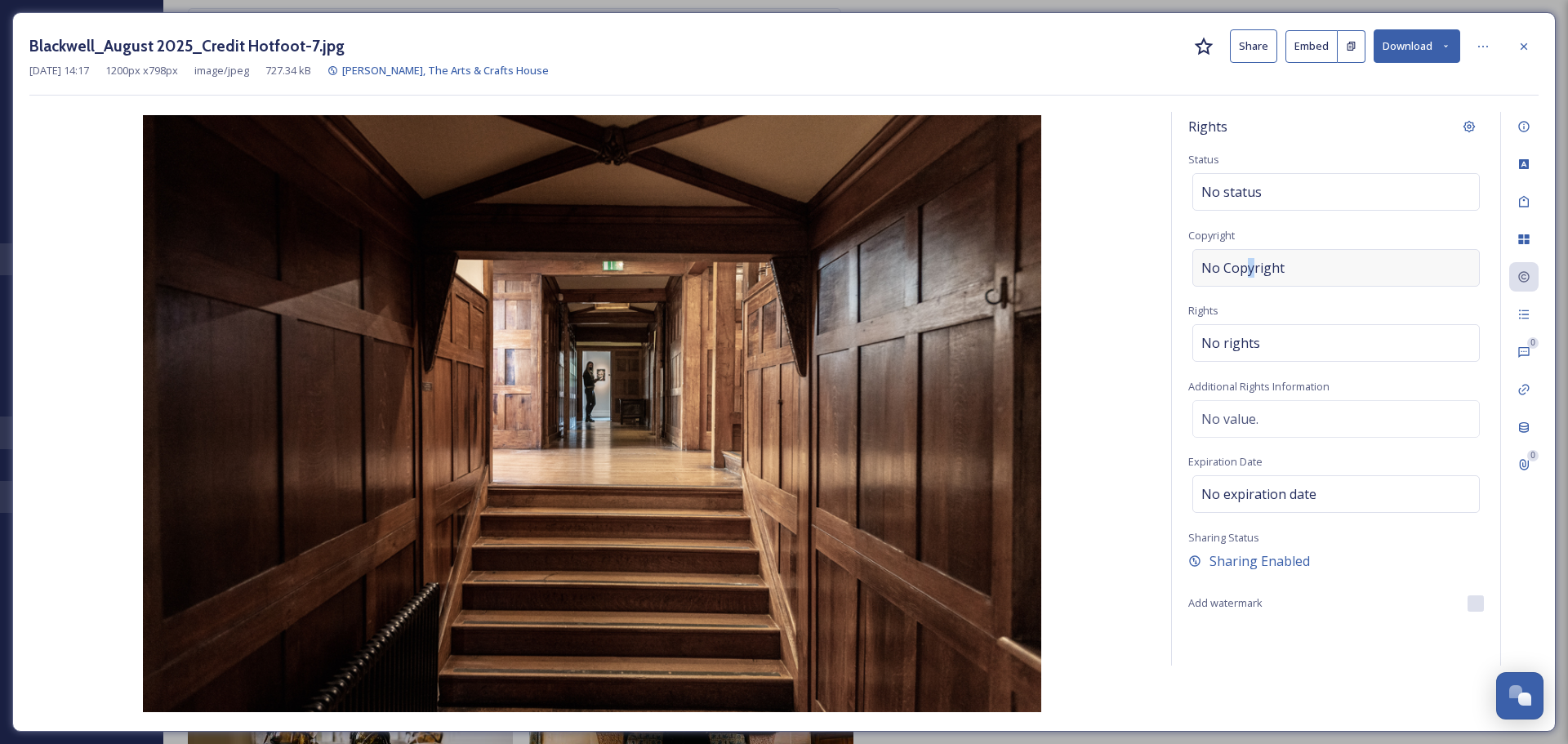
click at [1252, 256] on div "No Copyright" at bounding box center [1336, 268] width 287 height 38
type input "Hotfoot"
drag, startPoint x: 1147, startPoint y: 69, endPoint x: 1181, endPoint y: 67, distance: 34.1
click at [1146, 69] on div "[DATE] 14:17 1200 px x 798 px image/jpeg 727.34 kB [PERSON_NAME], The Arts & Cr…" at bounding box center [784, 71] width 1509 height 15
click at [1531, 45] on div at bounding box center [1523, 46] width 29 height 29
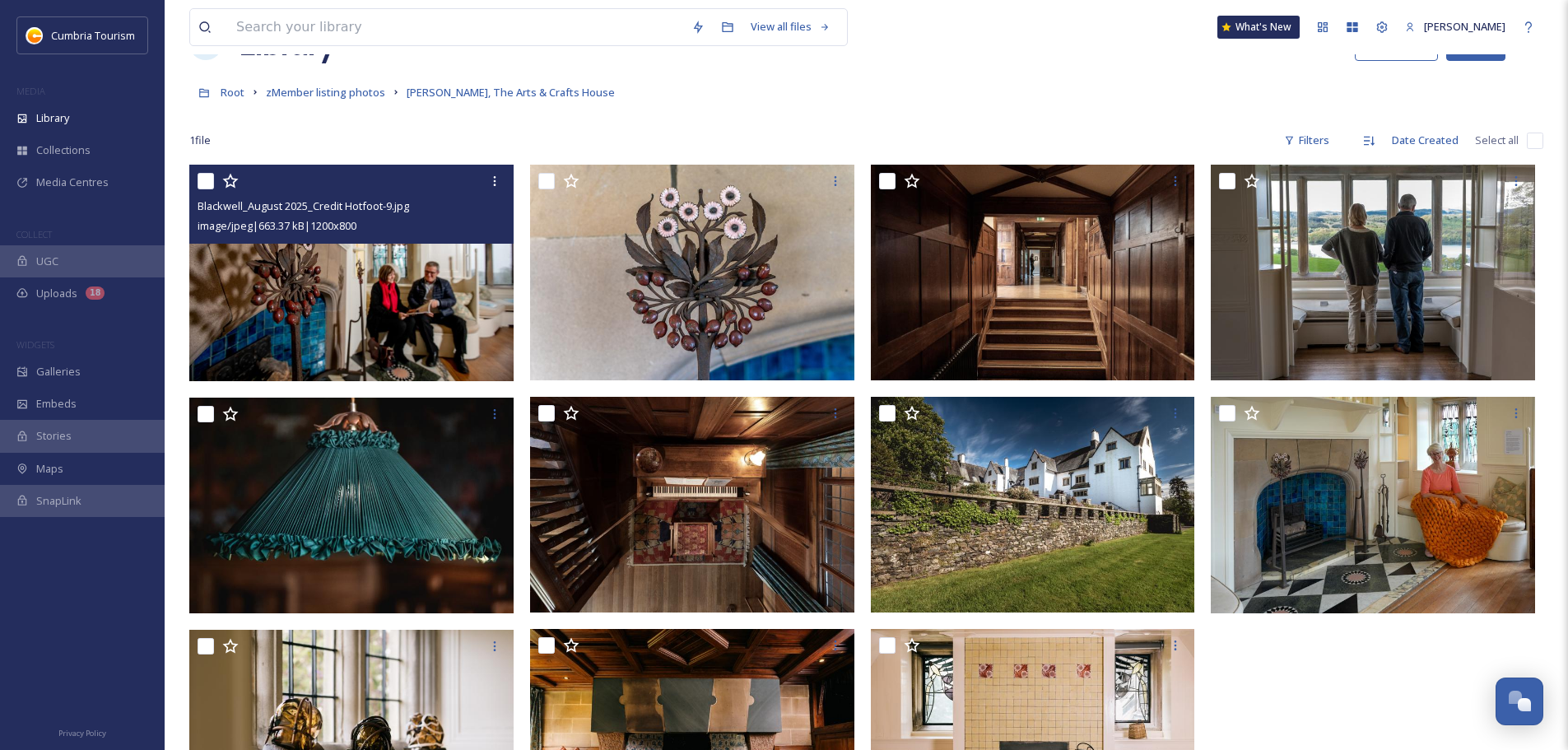
click at [869, 124] on div "1 file Filters Date Created Select all" at bounding box center [866, 140] width 1354 height 32
